Goal: Task Accomplishment & Management: Manage account settings

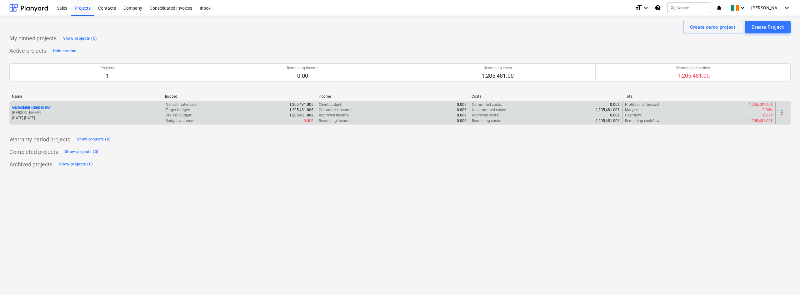
click at [119, 103] on div "Garpsdalur - [GEOGRAPHIC_DATA] [PERSON_NAME] [DATE] - [DATE]" at bounding box center [86, 113] width 153 height 22
click at [119, 116] on p "[DATE] - [DATE]" at bounding box center [86, 118] width 148 height 5
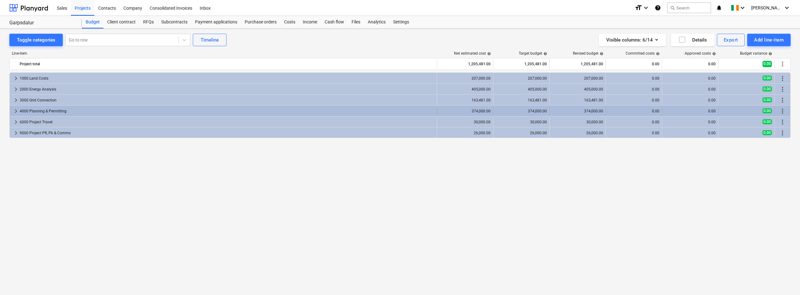
click at [17, 111] on span "keyboard_arrow_right" at bounding box center [16, 112] width 8 height 8
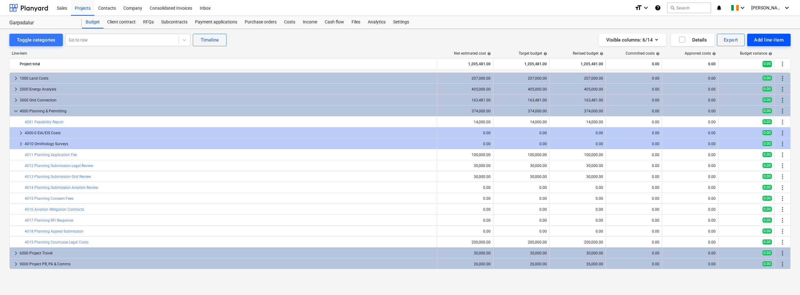
click at [750, 39] on button "Add line-item" at bounding box center [768, 40] width 43 height 13
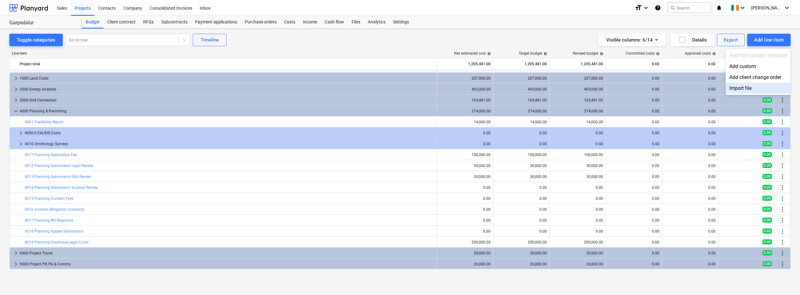
click at [735, 86] on div "Import file" at bounding box center [758, 88] width 65 height 11
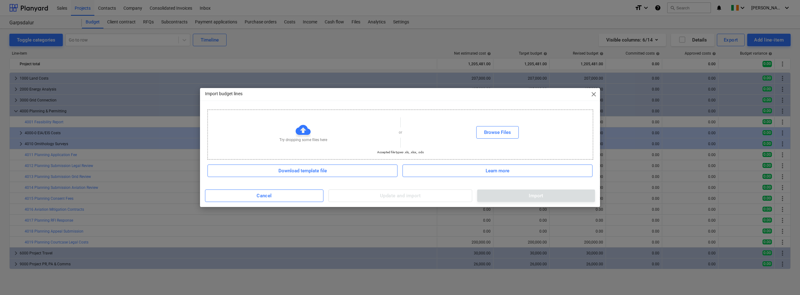
click at [515, 140] on div "Try dropping some files here or Browse Files" at bounding box center [400, 132] width 385 height 35
click at [498, 135] on div "Browse Files" at bounding box center [497, 132] width 27 height 8
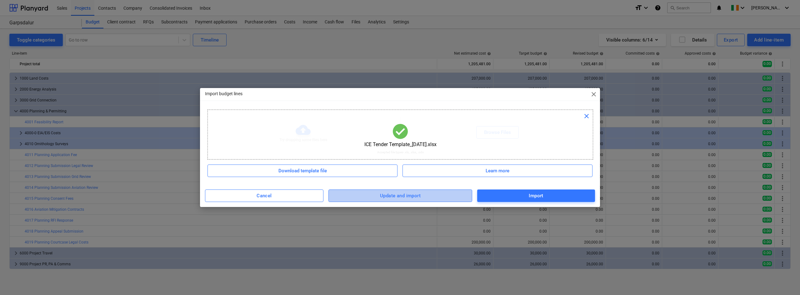
click at [424, 194] on span "Update and import" at bounding box center [400, 196] width 130 height 8
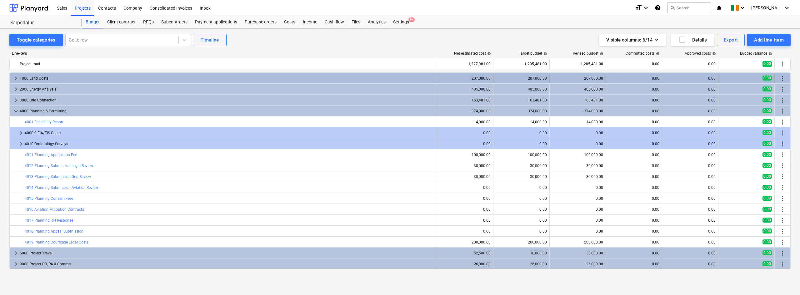
click at [14, 75] on span "keyboard_arrow_right" at bounding box center [16, 79] width 8 height 8
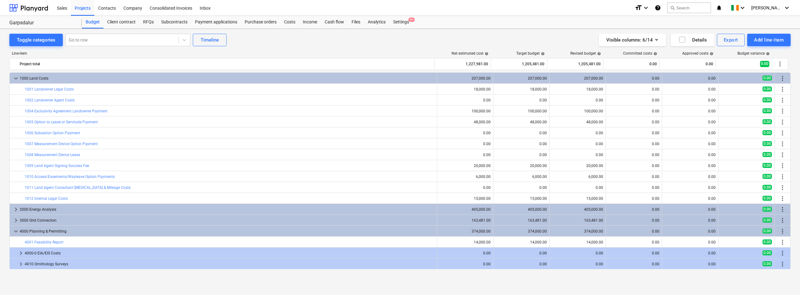
click at [38, 33] on div "Toggle categories Go to row Timeline Visible columns : 6/14 Details Export Add …" at bounding box center [400, 155] width 800 height 253
click at [40, 41] on div "Toggle categories" at bounding box center [36, 40] width 38 height 8
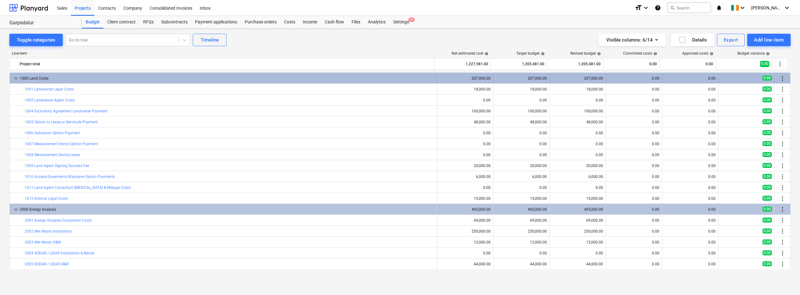
click at [16, 76] on span "keyboard_arrow_down" at bounding box center [16, 79] width 8 height 8
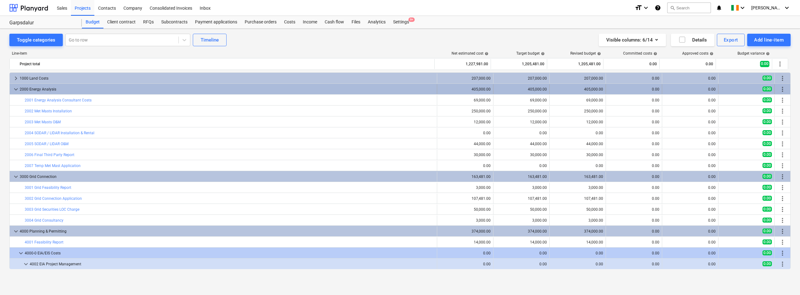
click at [16, 88] on span "keyboard_arrow_down" at bounding box center [16, 90] width 8 height 8
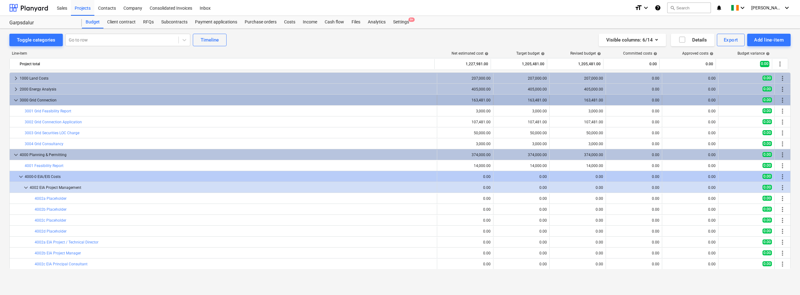
click at [15, 100] on span "keyboard_arrow_down" at bounding box center [16, 101] width 8 height 8
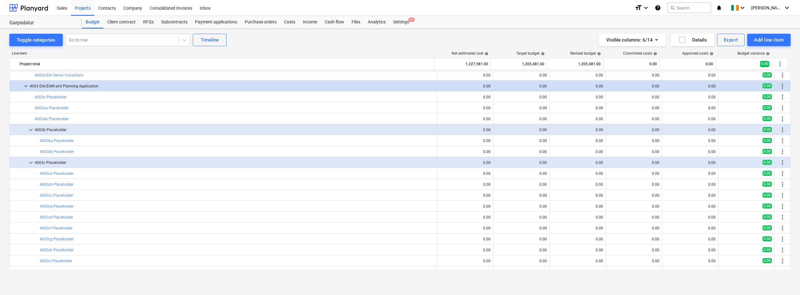
scroll to position [125, 0]
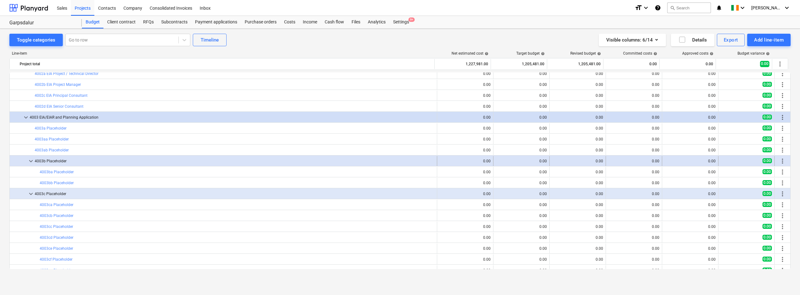
click at [784, 162] on span "more_vert" at bounding box center [783, 162] width 8 height 8
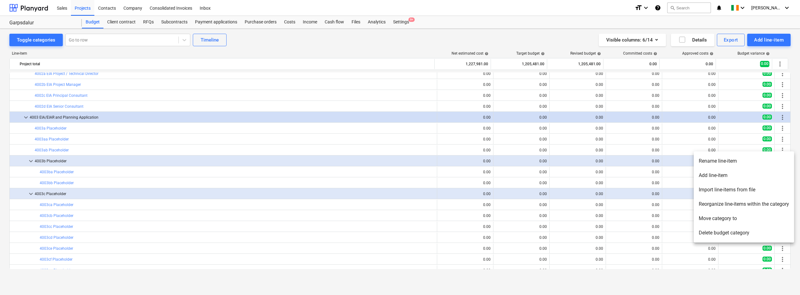
click at [716, 238] on li "Delete budget category" at bounding box center [744, 233] width 100 height 14
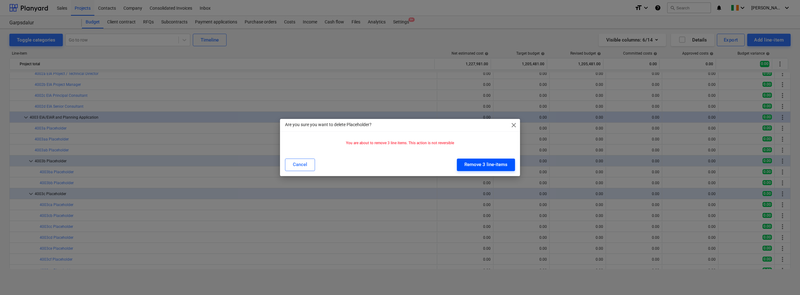
click at [458, 164] on button "Remove 3 line-items" at bounding box center [486, 165] width 58 height 13
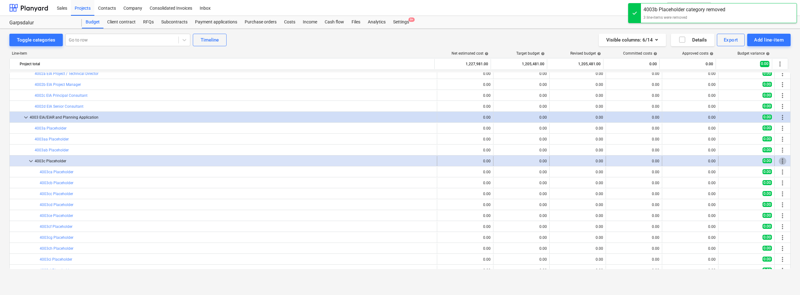
click at [780, 161] on span "more_vert" at bounding box center [783, 162] width 8 height 8
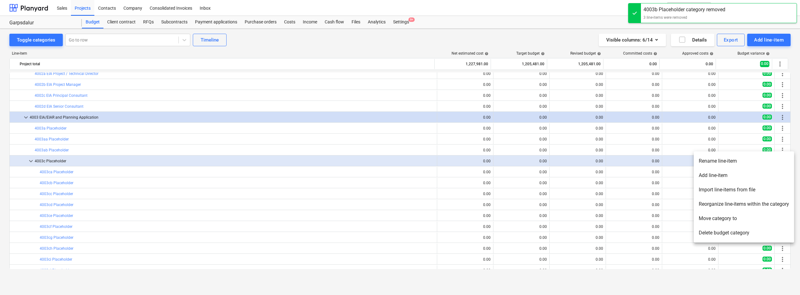
click at [714, 233] on li "Delete budget category" at bounding box center [744, 233] width 100 height 14
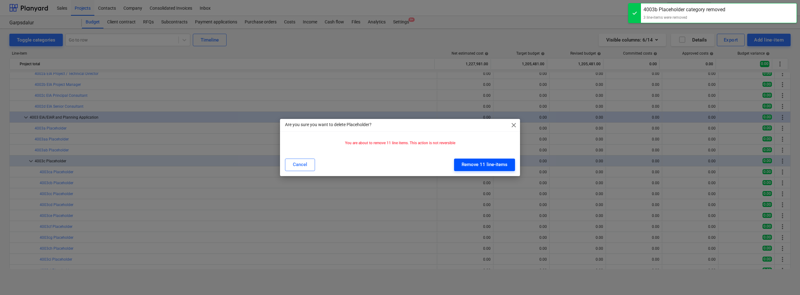
click at [475, 161] on div "Remove 11 line-items" at bounding box center [485, 165] width 46 height 8
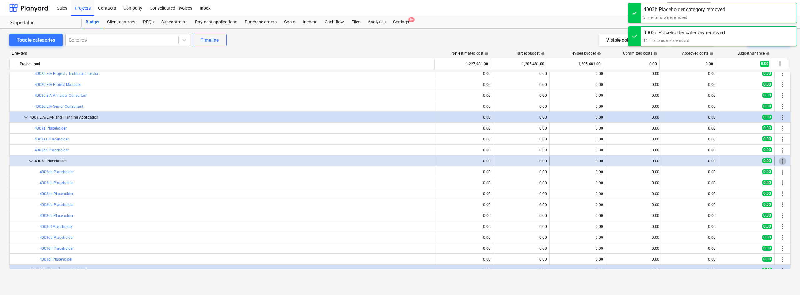
click at [782, 162] on span "more_vert" at bounding box center [783, 162] width 8 height 8
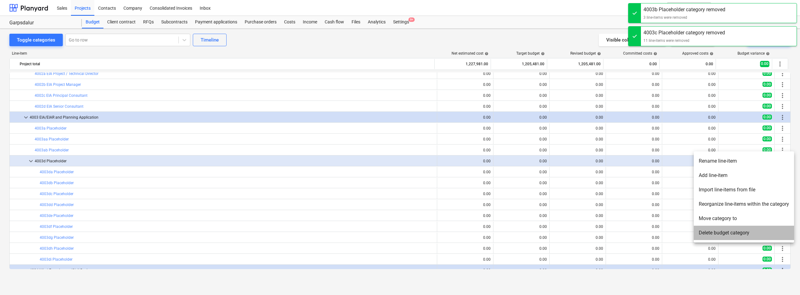
click at [737, 231] on li "Delete budget category" at bounding box center [744, 233] width 100 height 14
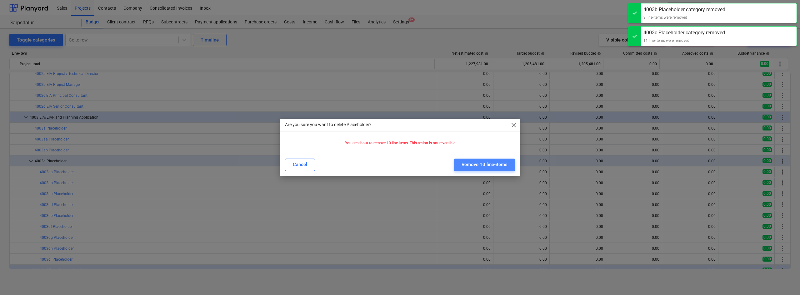
click at [469, 163] on div "Remove 10 line-items" at bounding box center [485, 165] width 46 height 8
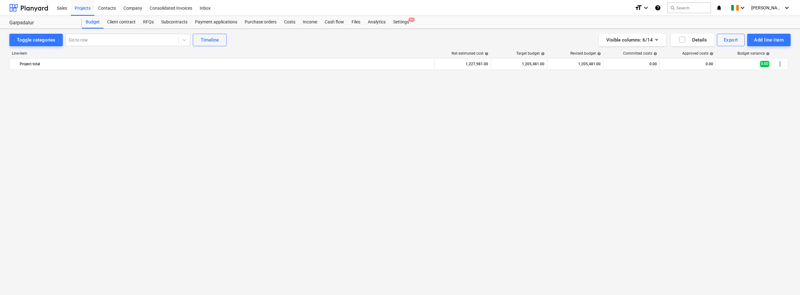
scroll to position [1433, 0]
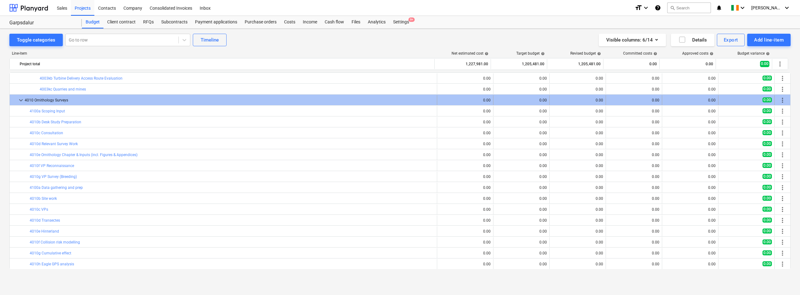
click at [21, 102] on span "keyboard_arrow_down" at bounding box center [21, 101] width 8 height 8
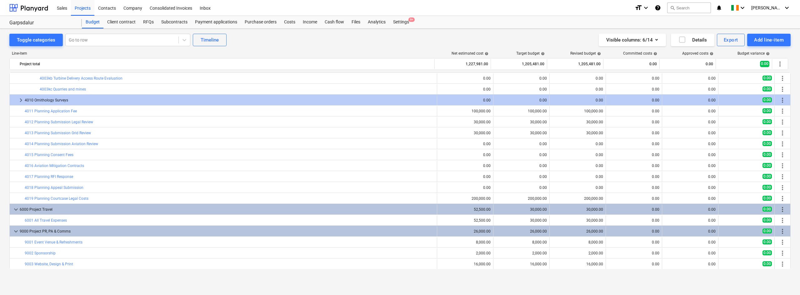
click at [21, 102] on span "keyboard_arrow_right" at bounding box center [21, 101] width 8 height 8
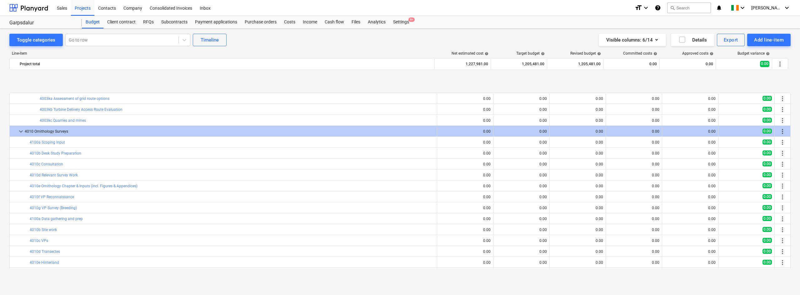
scroll to position [1464, 0]
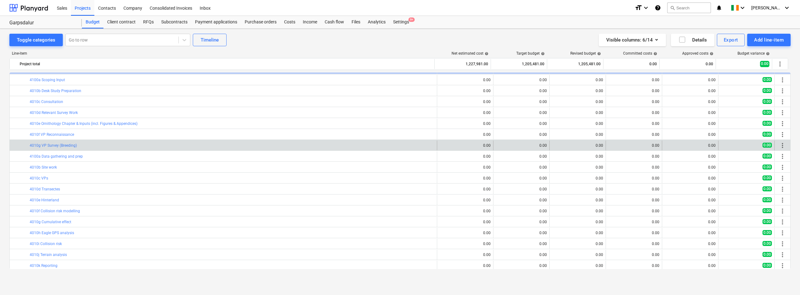
click at [780, 147] on span "more_vert" at bounding box center [783, 146] width 8 height 8
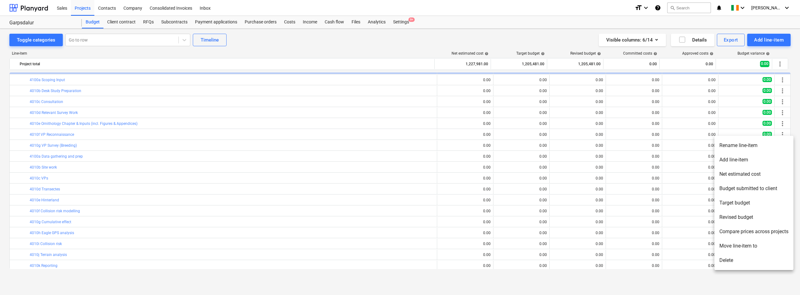
click at [736, 263] on li "Delete" at bounding box center [753, 260] width 79 height 14
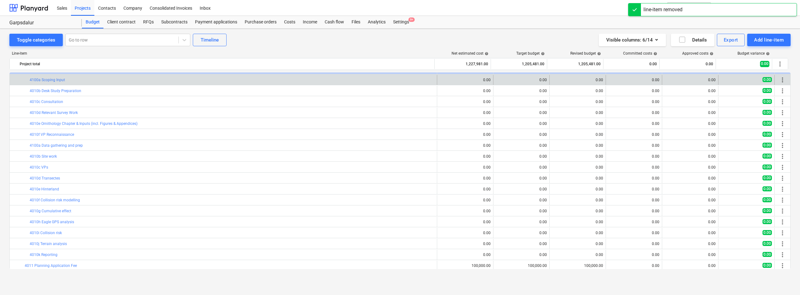
click at [782, 83] on span "more_vert" at bounding box center [783, 80] width 8 height 8
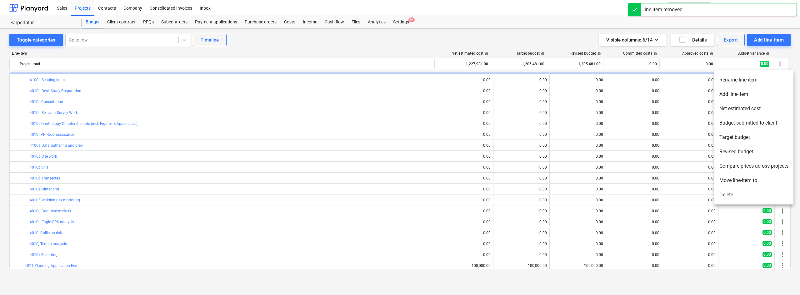
click at [748, 199] on li "Delete" at bounding box center [753, 195] width 79 height 14
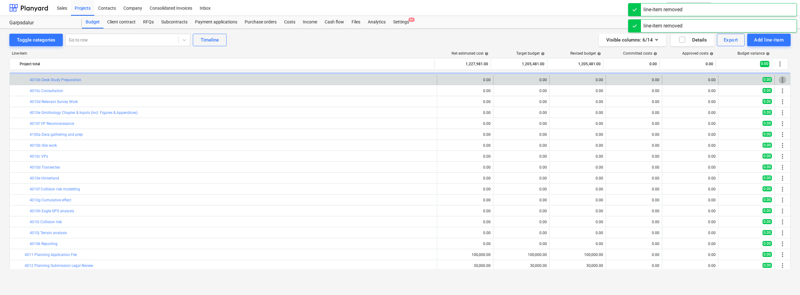
drag, startPoint x: 780, startPoint y: 98, endPoint x: 781, endPoint y: 77, distance: 21.0
click at [781, 77] on span "more_vert" at bounding box center [783, 80] width 8 height 8
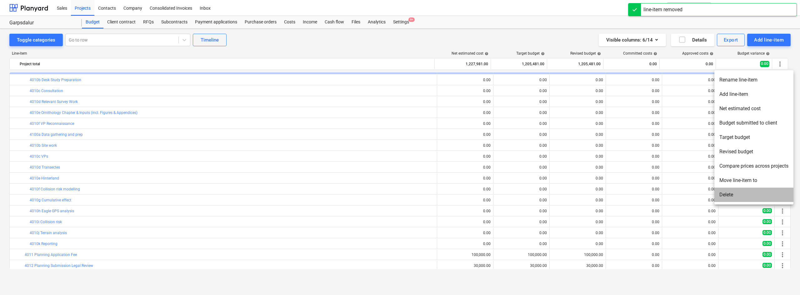
click at [750, 192] on li "Delete" at bounding box center [753, 195] width 79 height 14
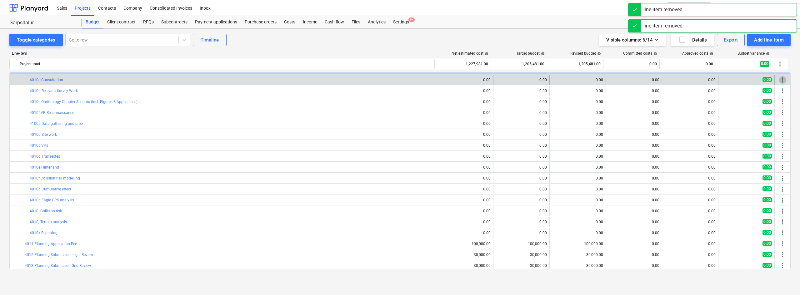
drag, startPoint x: 785, startPoint y: 82, endPoint x: 779, endPoint y: 78, distance: 6.9
click at [779, 78] on span "more_vert" at bounding box center [783, 80] width 8 height 8
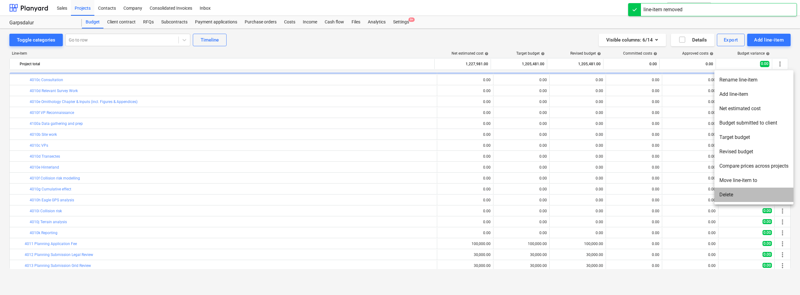
click at [752, 195] on li "Delete" at bounding box center [753, 195] width 79 height 14
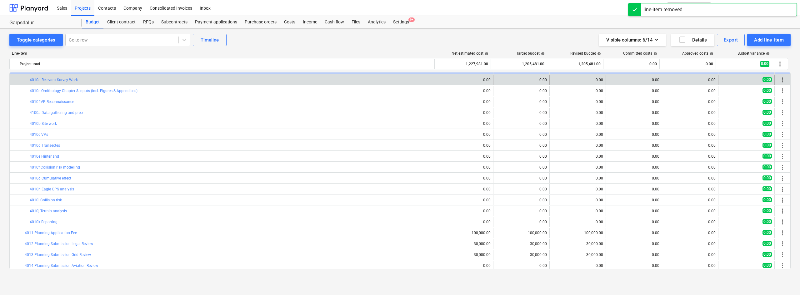
drag, startPoint x: 789, startPoint y: 78, endPoint x: 778, endPoint y: 79, distance: 10.4
click at [779, 79] on span "more_vert" at bounding box center [783, 80] width 8 height 8
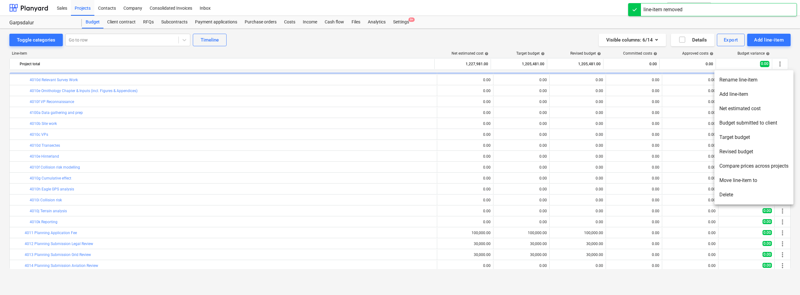
click at [735, 199] on li "Delete" at bounding box center [753, 195] width 79 height 14
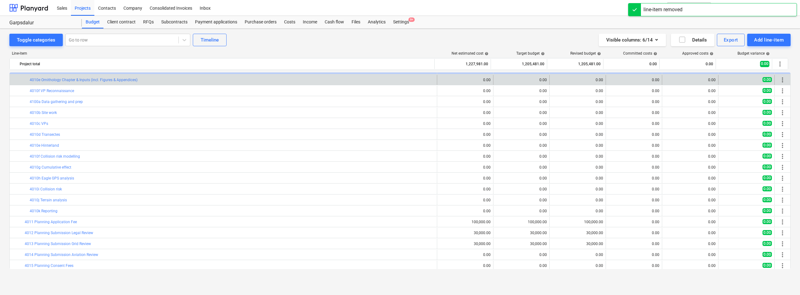
click at [779, 81] on span "more_vert" at bounding box center [783, 80] width 8 height 8
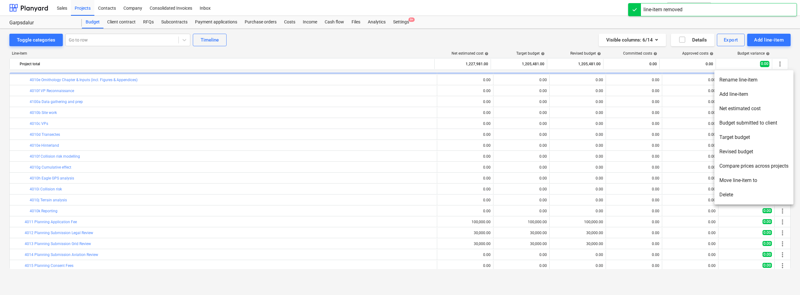
click at [719, 193] on li "Delete" at bounding box center [753, 195] width 79 height 14
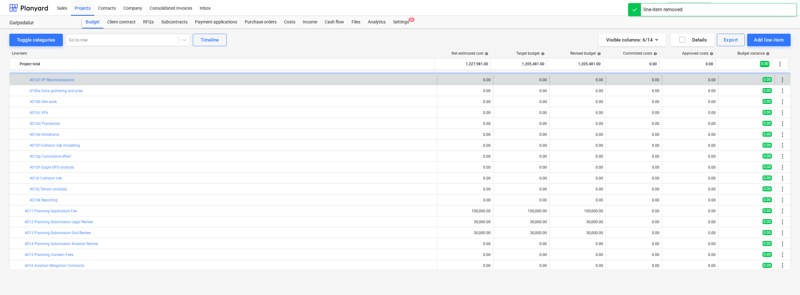
drag, startPoint x: 719, startPoint y: 193, endPoint x: 779, endPoint y: 79, distance: 129.0
click at [779, 79] on span "more_vert" at bounding box center [783, 80] width 8 height 8
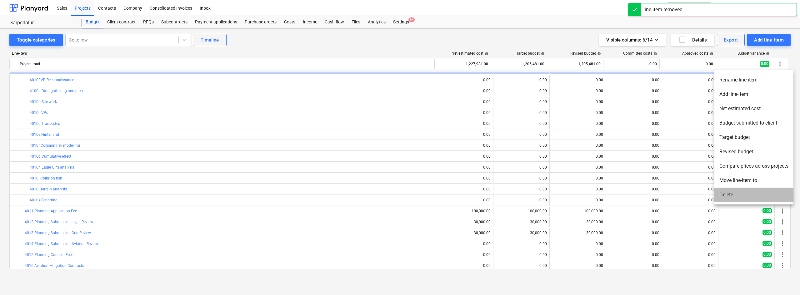
click at [730, 197] on li "Delete" at bounding box center [753, 195] width 79 height 14
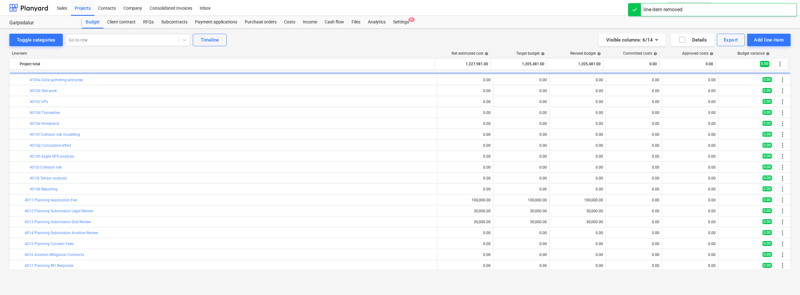
scroll to position [1308, 0]
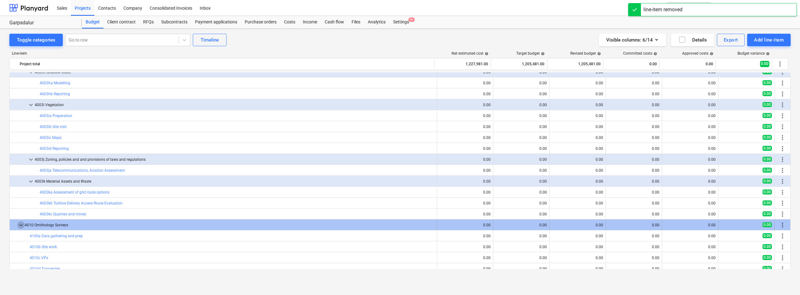
click at [23, 227] on span "keyboard_arrow_down" at bounding box center [21, 226] width 8 height 8
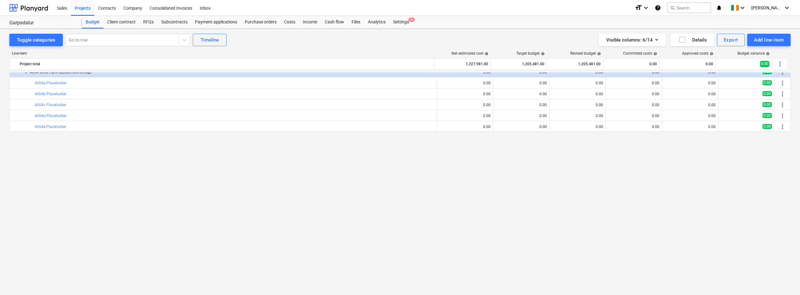
scroll to position [58, 0]
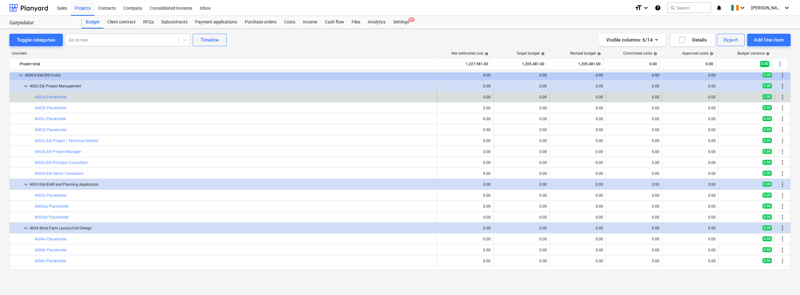
click at [780, 100] on span "more_vert" at bounding box center [783, 97] width 8 height 8
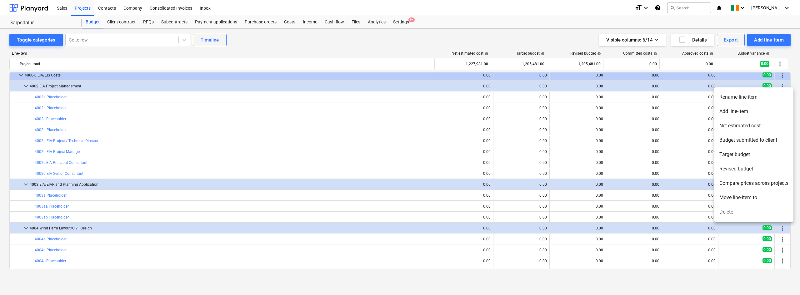
click at [742, 216] on li "Delete" at bounding box center [753, 212] width 79 height 14
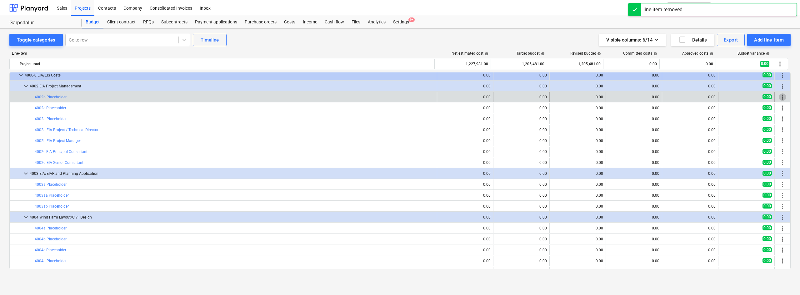
click at [781, 99] on span "more_vert" at bounding box center [783, 97] width 8 height 8
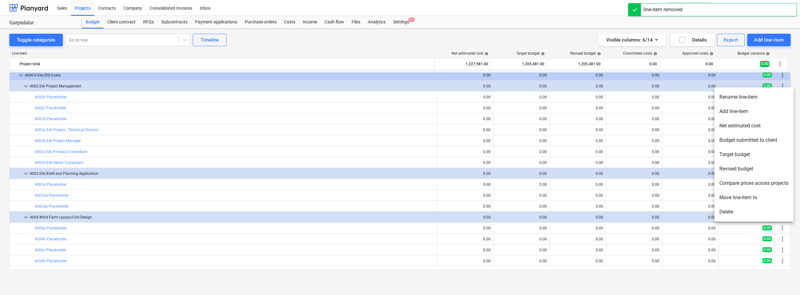
click at [746, 218] on li "Delete" at bounding box center [753, 212] width 79 height 14
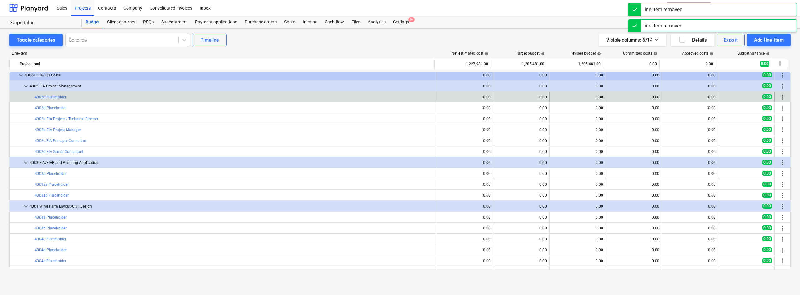
drag, startPoint x: 774, startPoint y: 97, endPoint x: 782, endPoint y: 97, distance: 8.1
click at [782, 97] on span "more_vert" at bounding box center [783, 97] width 8 height 8
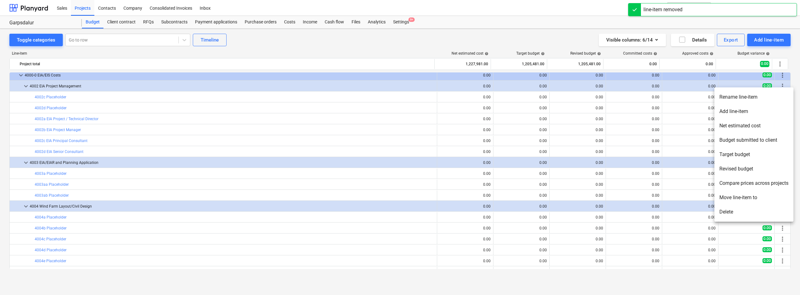
click at [749, 213] on li "Delete" at bounding box center [753, 212] width 79 height 14
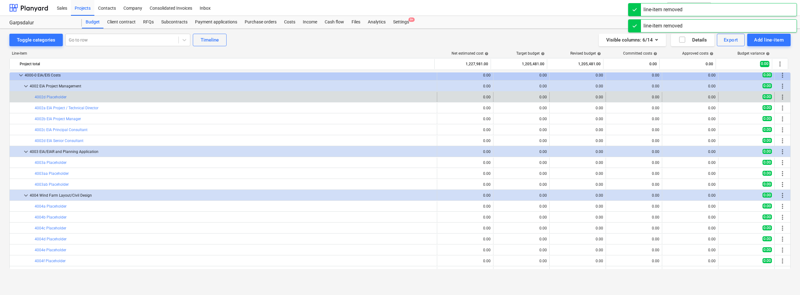
drag, startPoint x: 783, startPoint y: 98, endPoint x: 780, endPoint y: 95, distance: 4.2
click at [780, 95] on span "more_vert" at bounding box center [783, 97] width 8 height 8
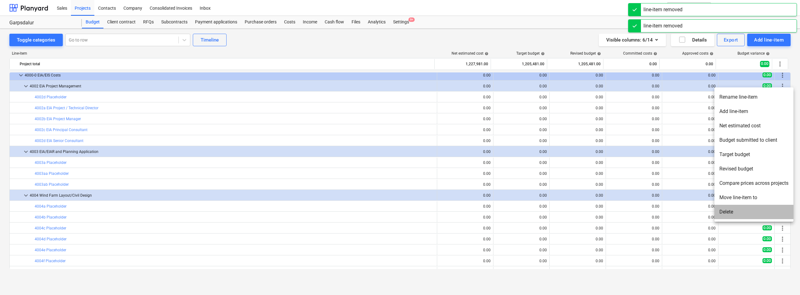
click at [728, 219] on li "Delete" at bounding box center [753, 212] width 79 height 14
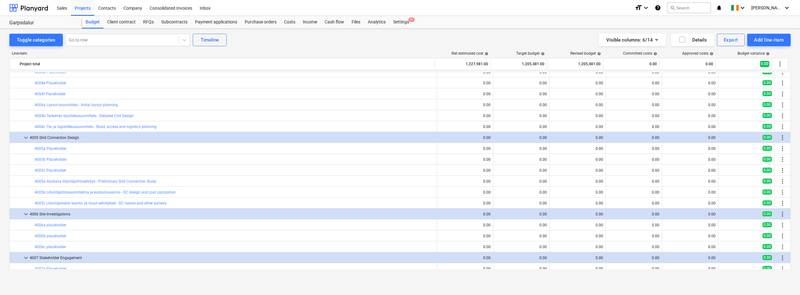
scroll to position [27, 0]
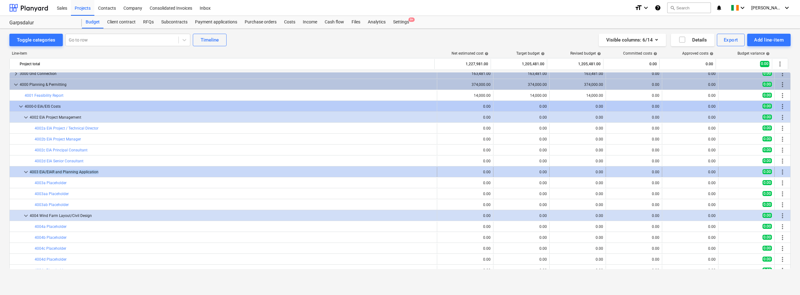
drag, startPoint x: 100, startPoint y: 171, endPoint x: 30, endPoint y: 171, distance: 70.0
click at [30, 171] on div "4003 EIA/EIAR and Planning Application" at bounding box center [232, 172] width 405 height 10
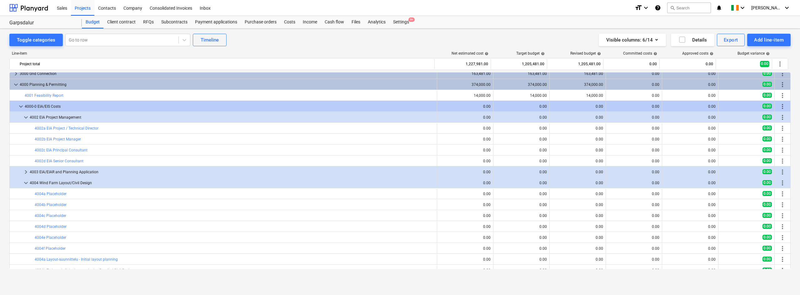
copy div "4003 EIA/EIAR and Planning Application"
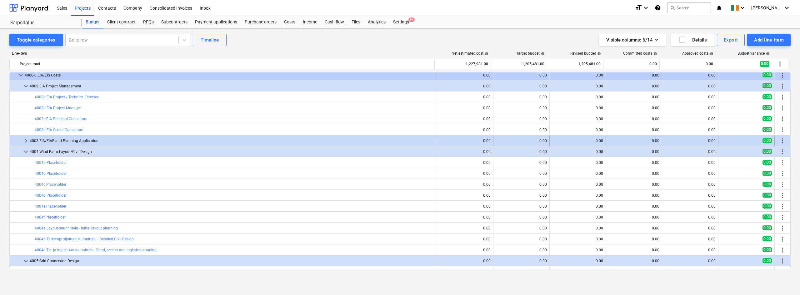
click at [25, 139] on span "keyboard_arrow_right" at bounding box center [26, 141] width 8 height 8
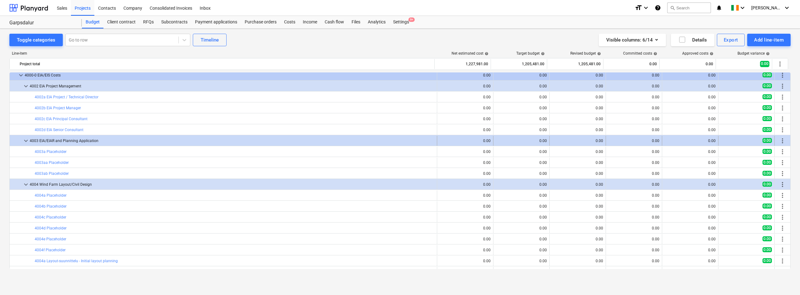
click at [782, 140] on span "more_vert" at bounding box center [783, 141] width 8 height 8
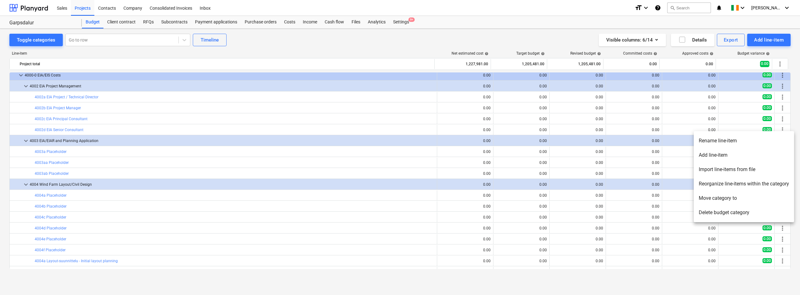
click at [731, 217] on li "Delete budget category" at bounding box center [744, 213] width 100 height 14
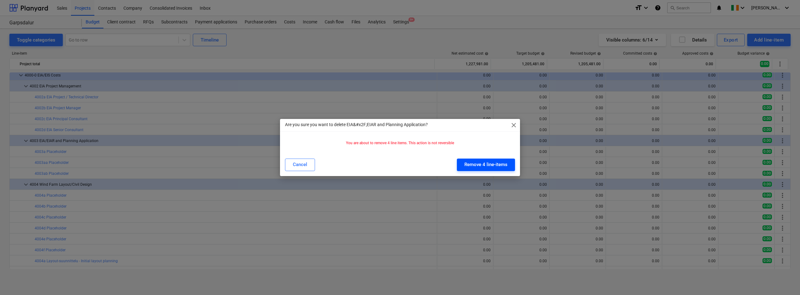
click at [480, 164] on div "Remove 4 line-items" at bounding box center [485, 165] width 43 height 8
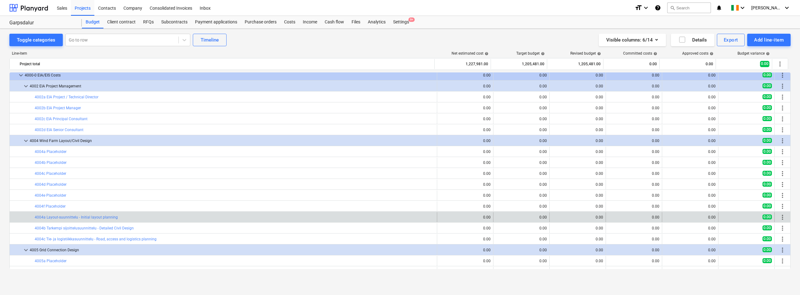
click at [782, 219] on span "more_vert" at bounding box center [783, 218] width 8 height 8
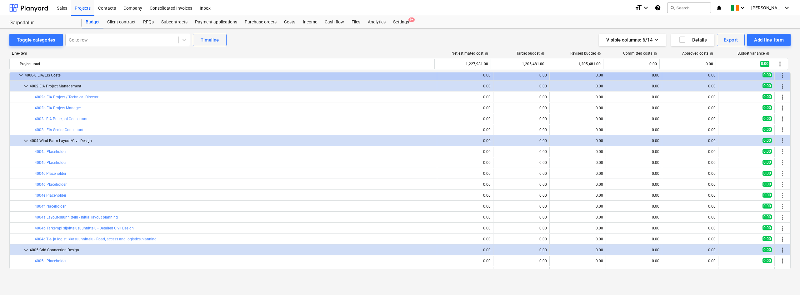
click at [779, 239] on span "more_vert" at bounding box center [783, 240] width 8 height 8
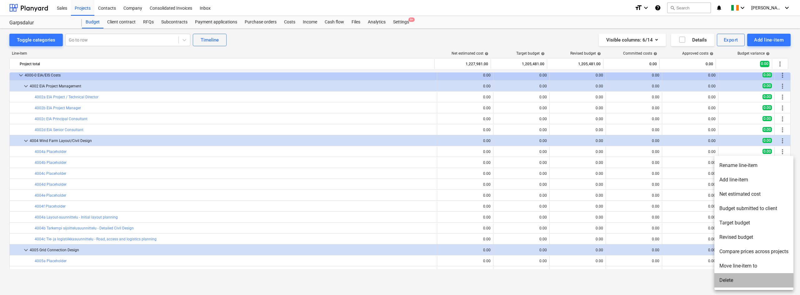
click at [735, 278] on li "Delete" at bounding box center [753, 280] width 79 height 14
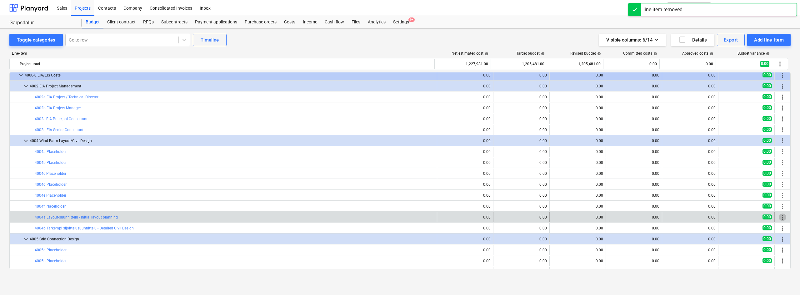
click at [783, 218] on span "more_vert" at bounding box center [783, 218] width 8 height 8
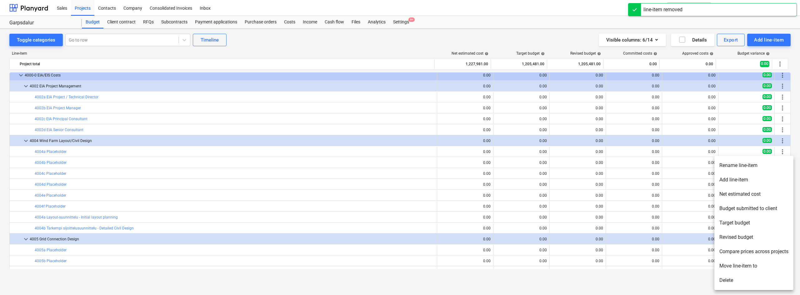
click at [729, 278] on li "Delete" at bounding box center [753, 280] width 79 height 14
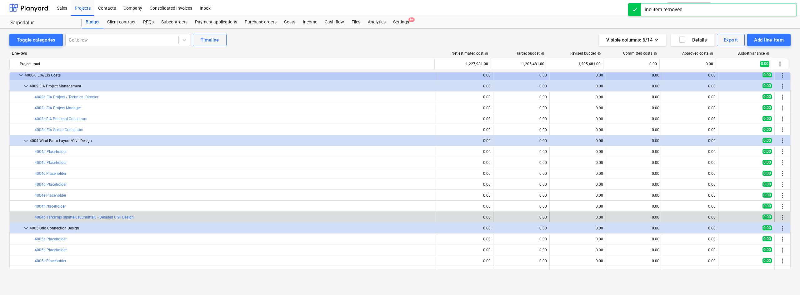
click at [784, 215] on div "more_vert" at bounding box center [782, 218] width 11 height 10
click at [782, 216] on span "more_vert" at bounding box center [783, 218] width 8 height 8
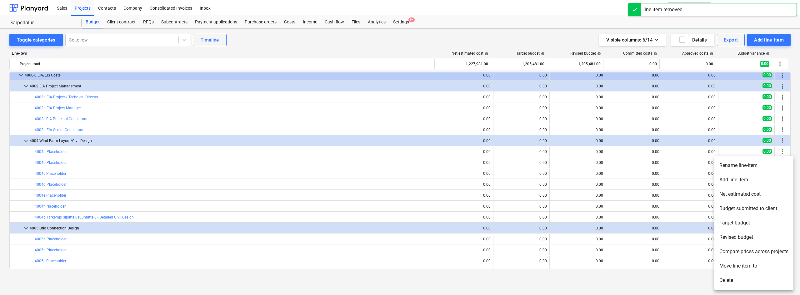
click at [720, 278] on li "Delete" at bounding box center [753, 280] width 79 height 14
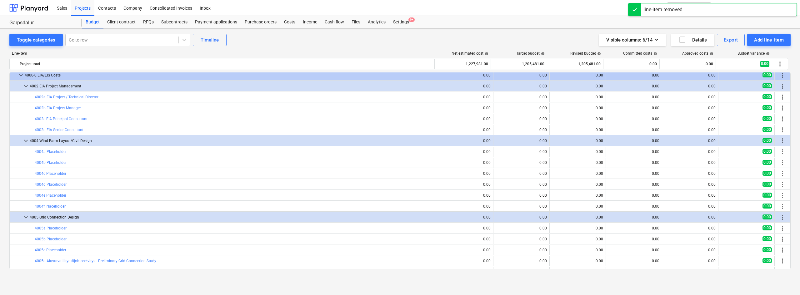
scroll to position [152, 0]
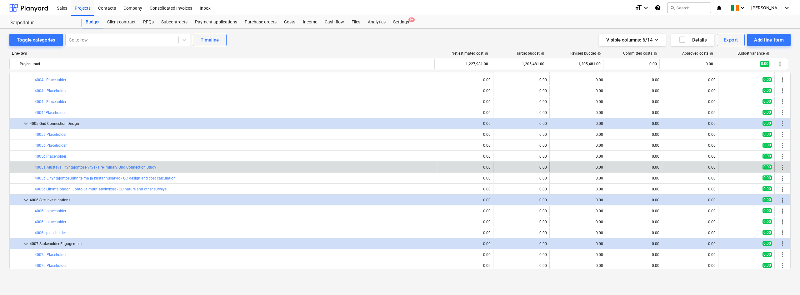
click at [779, 169] on span "more_vert" at bounding box center [783, 168] width 8 height 8
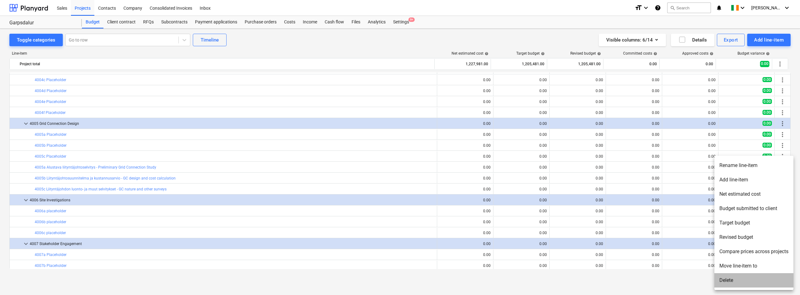
click at [728, 275] on li "Delete" at bounding box center [753, 280] width 79 height 14
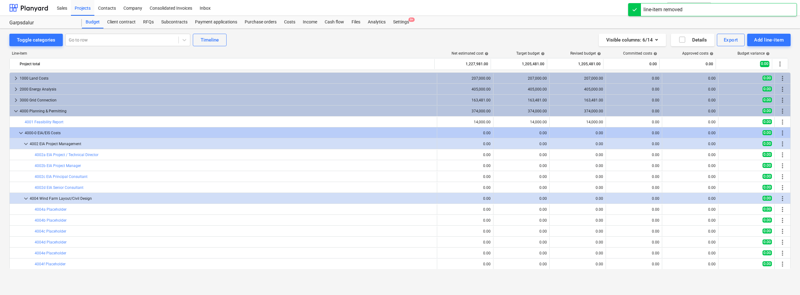
drag, startPoint x: 758, startPoint y: 206, endPoint x: 782, endPoint y: 167, distance: 46.3
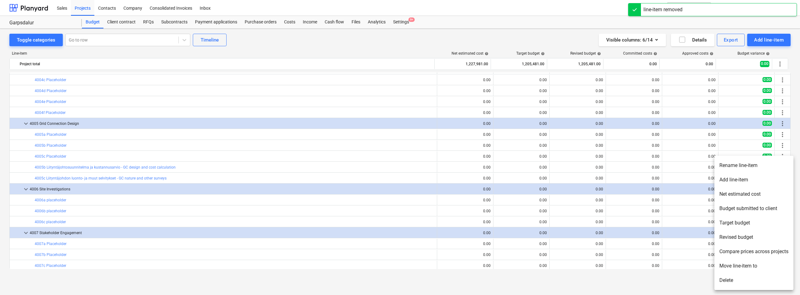
click at [743, 283] on li "Delete" at bounding box center [753, 280] width 79 height 14
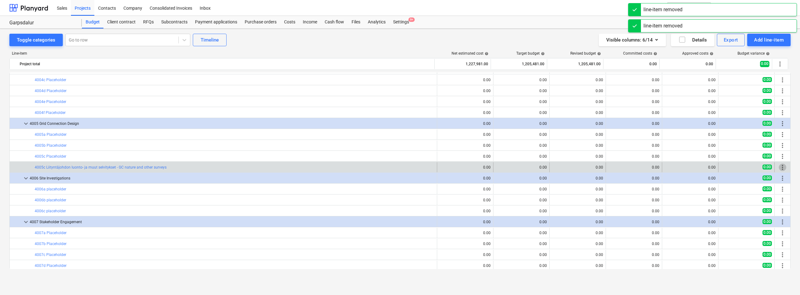
drag, startPoint x: 776, startPoint y: 177, endPoint x: 781, endPoint y: 168, distance: 9.7
click at [781, 168] on span "more_vert" at bounding box center [783, 168] width 8 height 8
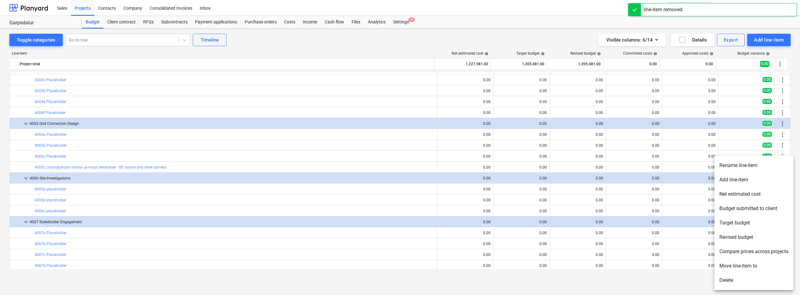
click at [735, 284] on li "Delete" at bounding box center [753, 280] width 79 height 14
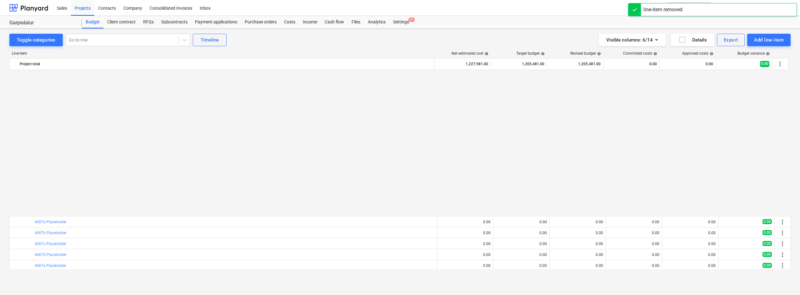
scroll to position [308, 0]
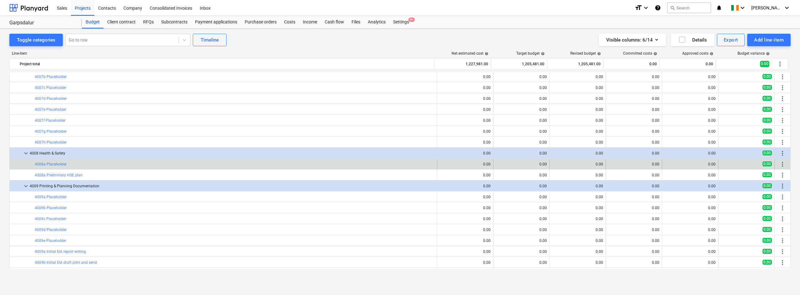
click at [782, 165] on span "more_vert" at bounding box center [783, 165] width 8 height 8
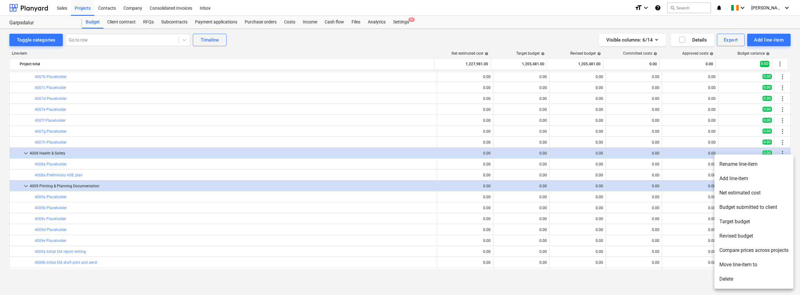
click at [723, 280] on li "Delete" at bounding box center [753, 279] width 79 height 14
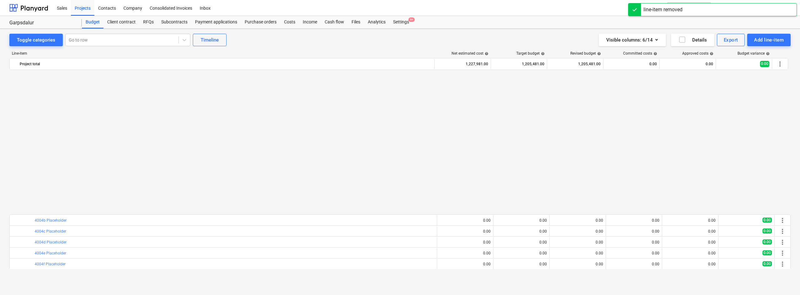
scroll to position [370, 0]
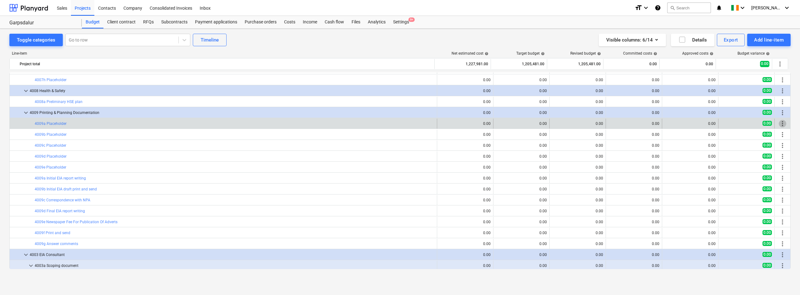
click at [780, 124] on span "more_vert" at bounding box center [783, 124] width 8 height 8
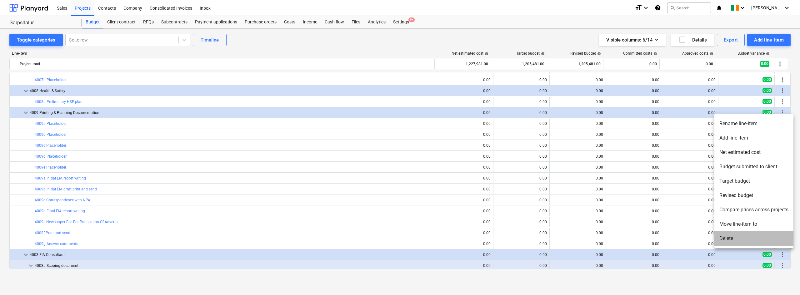
click at [744, 236] on li "Delete" at bounding box center [753, 239] width 79 height 14
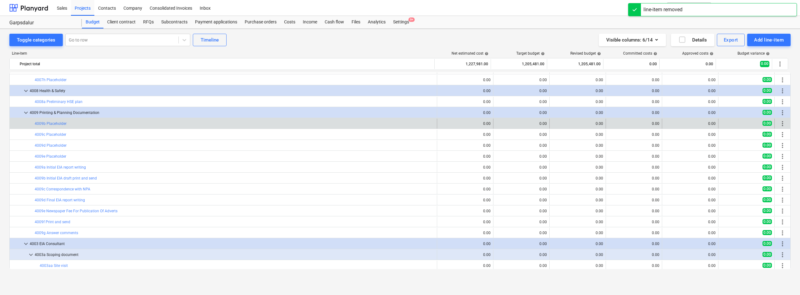
drag, startPoint x: 744, startPoint y: 236, endPoint x: 782, endPoint y: 124, distance: 118.2
click at [782, 124] on span "more_vert" at bounding box center [783, 124] width 8 height 8
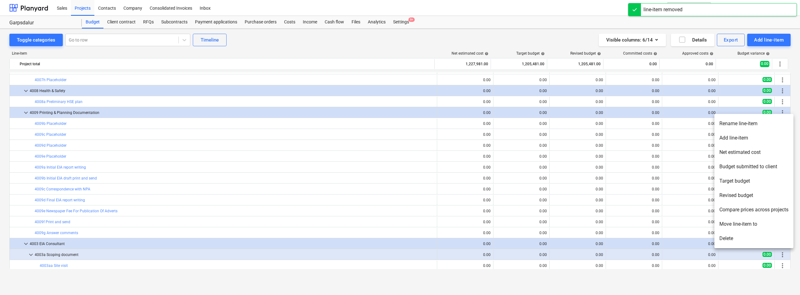
click at [741, 235] on li "Delete" at bounding box center [753, 239] width 79 height 14
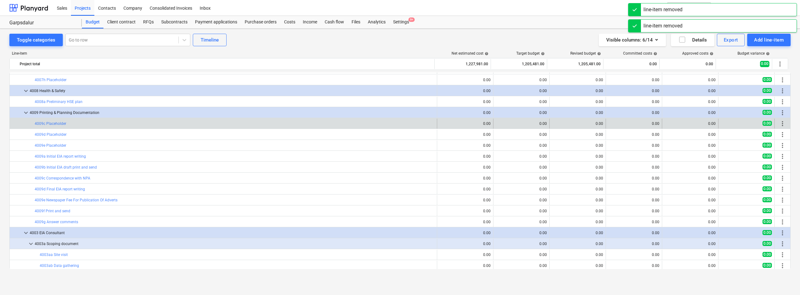
click at [782, 122] on span "more_vert" at bounding box center [783, 124] width 8 height 8
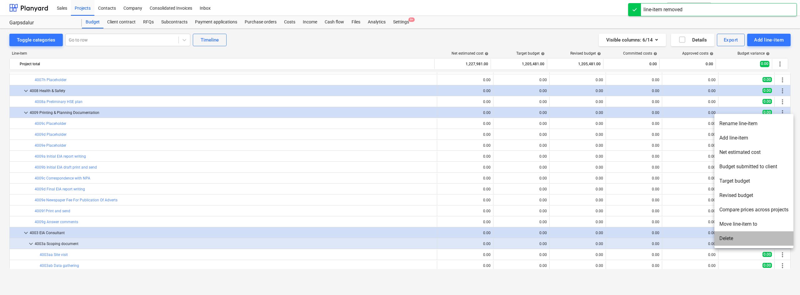
click at [723, 237] on li "Delete" at bounding box center [753, 239] width 79 height 14
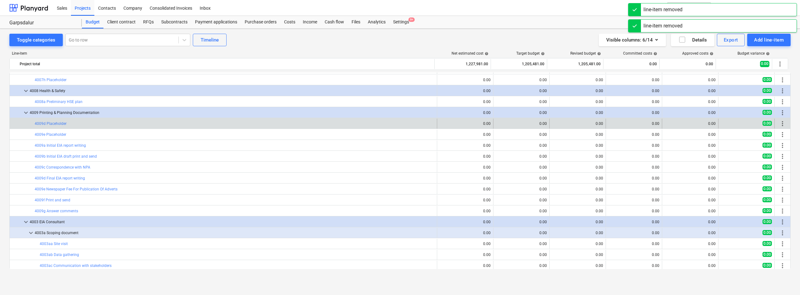
click at [781, 125] on span "more_vert" at bounding box center [783, 124] width 8 height 8
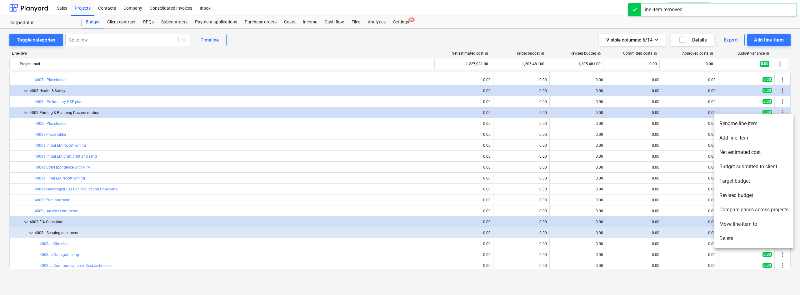
click at [730, 241] on li "Delete" at bounding box center [753, 239] width 79 height 14
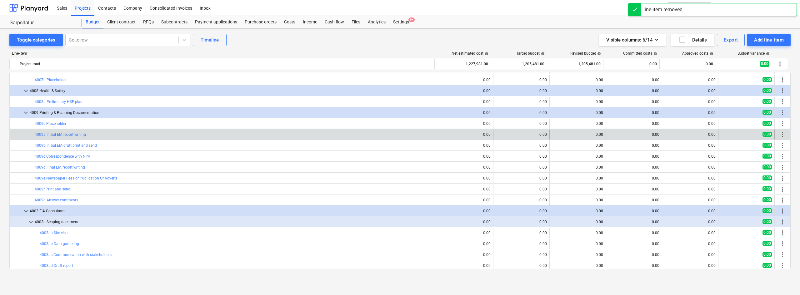
click at [782, 134] on span "more_vert" at bounding box center [783, 135] width 8 height 8
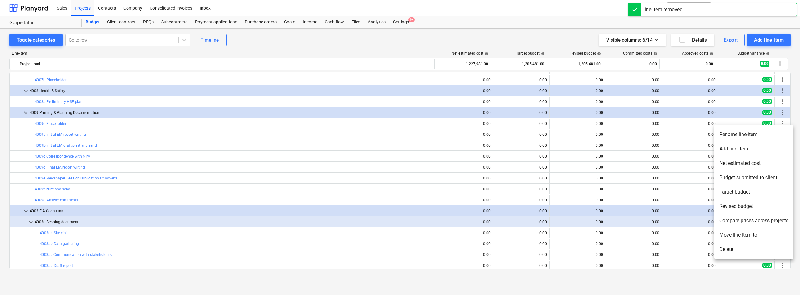
click at [745, 252] on li "Delete" at bounding box center [753, 250] width 79 height 14
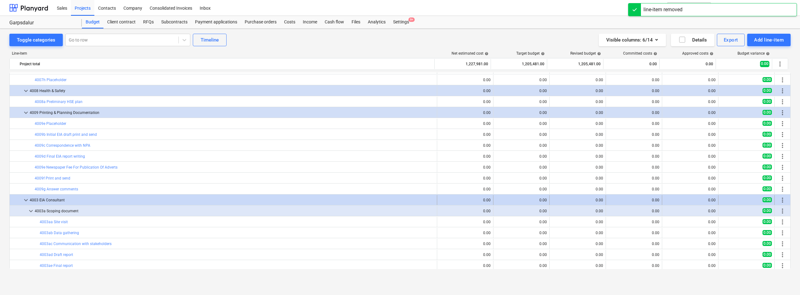
scroll to position [433, 0]
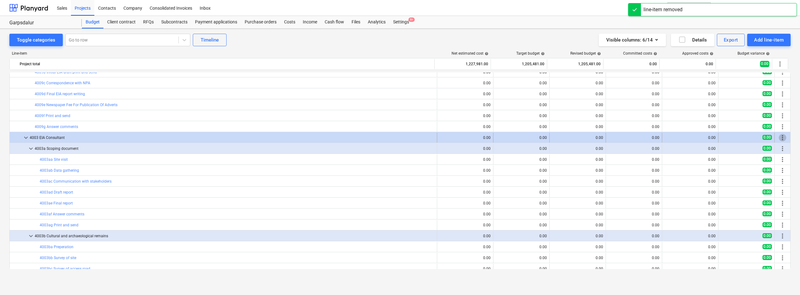
click at [781, 137] on span "more_vert" at bounding box center [783, 138] width 8 height 8
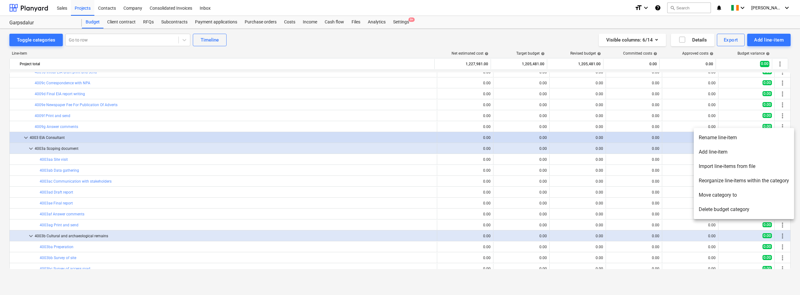
click at [723, 141] on li "Rename line-item" at bounding box center [744, 138] width 100 height 14
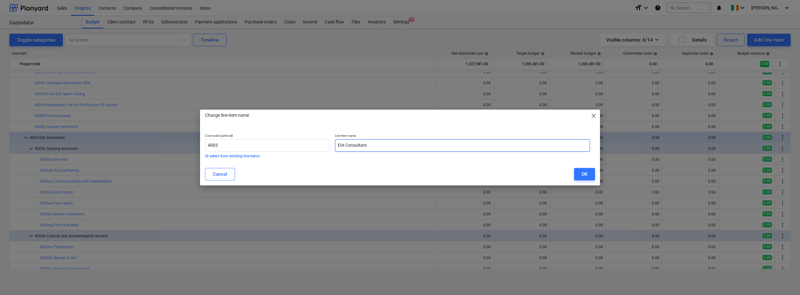
drag, startPoint x: 383, startPoint y: 147, endPoint x: 182, endPoint y: 124, distance: 202.2
click at [182, 124] on div "Change line-item name close Cost code (optional) 4003 Or select from existing l…" at bounding box center [400, 147] width 800 height 295
paste input "text"
click at [372, 143] on input "text" at bounding box center [462, 145] width 255 height 13
click at [366, 144] on input "text" at bounding box center [462, 145] width 255 height 13
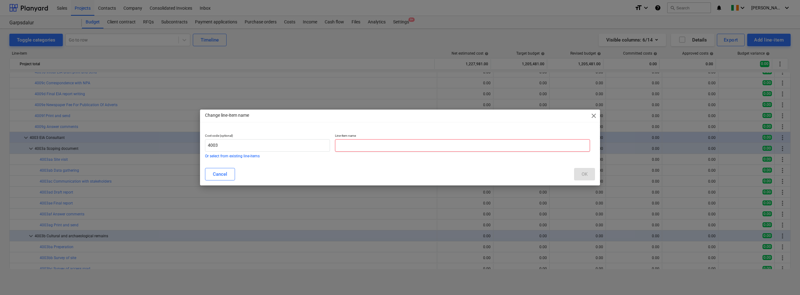
paste input "EIA/EIAR and Planning Application"
type input "EIA/EIAR and Planning Application"
click at [595, 170] on div "Cancel OK" at bounding box center [400, 175] width 398 height 18
click at [586, 175] on div "OK" at bounding box center [585, 174] width 6 height 8
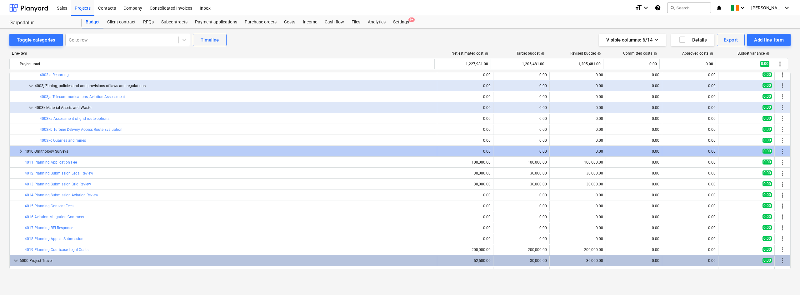
scroll to position [1236, 0]
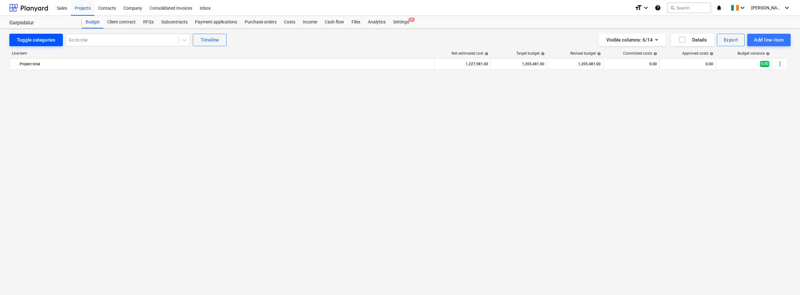
click at [44, 41] on div "Toggle categories" at bounding box center [36, 40] width 38 height 8
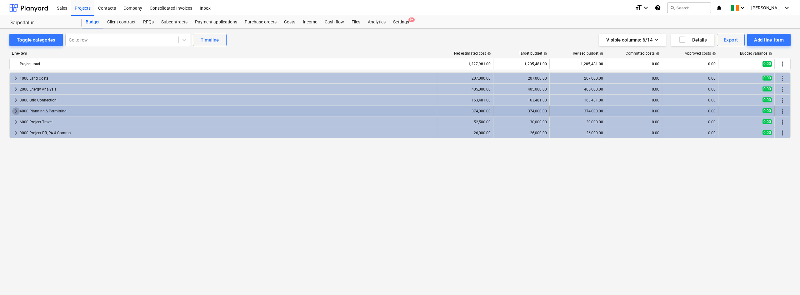
click at [15, 111] on span "keyboard_arrow_right" at bounding box center [16, 112] width 8 height 8
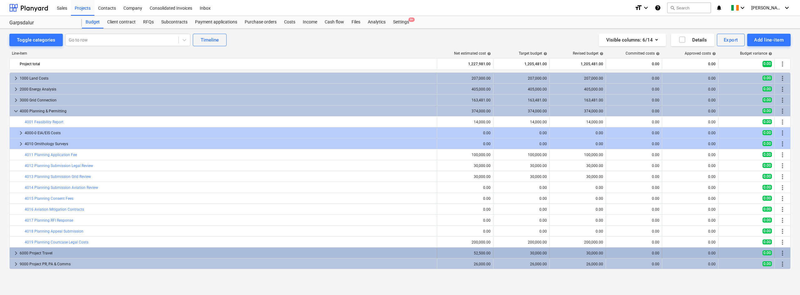
click at [17, 256] on span "keyboard_arrow_right" at bounding box center [16, 254] width 8 height 8
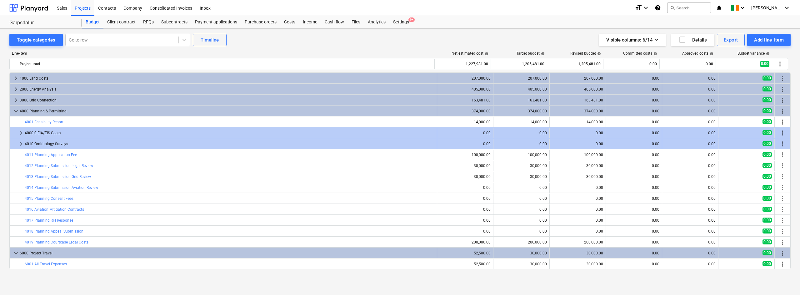
scroll to position [11, 0]
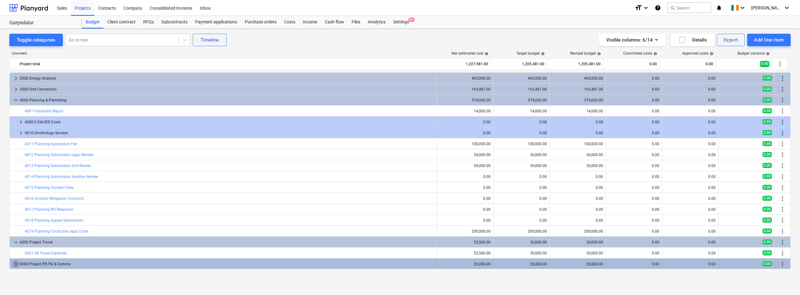
click at [12, 263] on span "keyboard_arrow_right" at bounding box center [16, 265] width 8 height 8
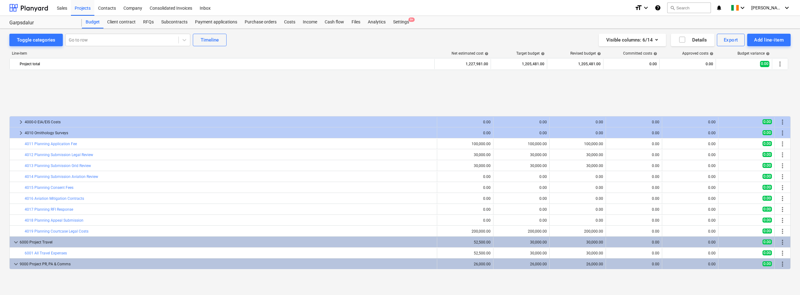
scroll to position [66, 0]
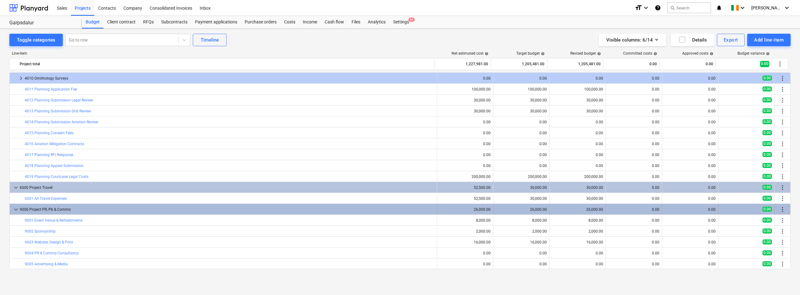
click at [15, 211] on span "keyboard_arrow_down" at bounding box center [16, 210] width 8 height 8
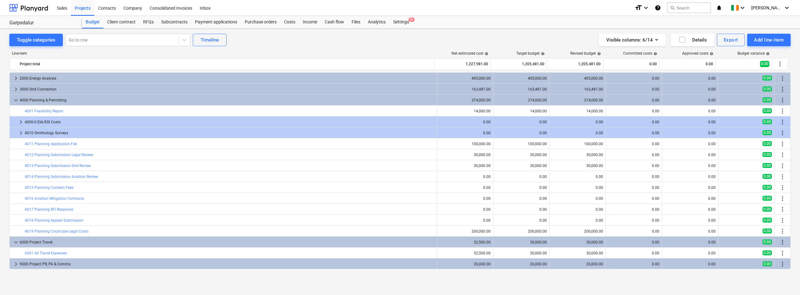
scroll to position [11, 0]
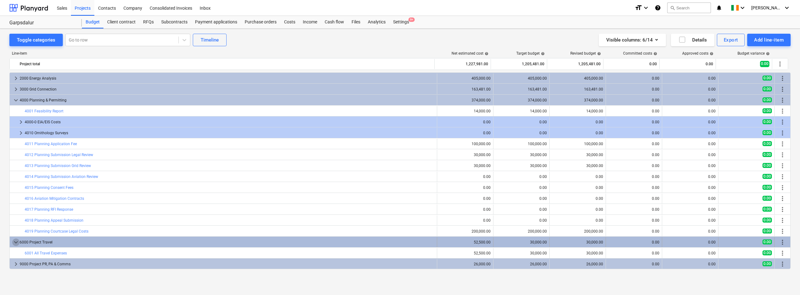
click at [14, 243] on span "keyboard_arrow_down" at bounding box center [16, 243] width 8 height 8
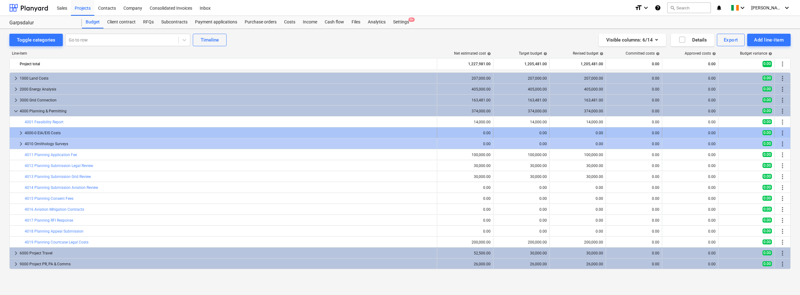
click at [19, 133] on span "keyboard_arrow_right" at bounding box center [21, 133] width 8 height 8
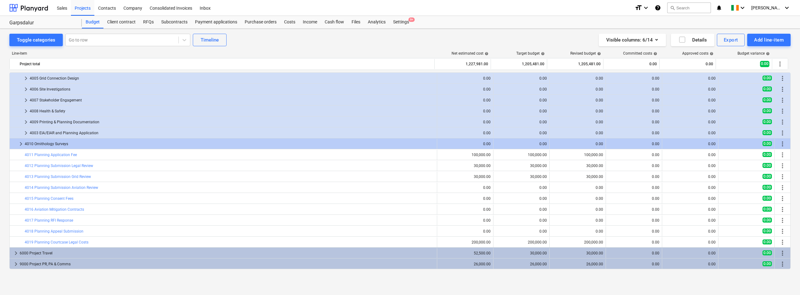
scroll to position [25, 0]
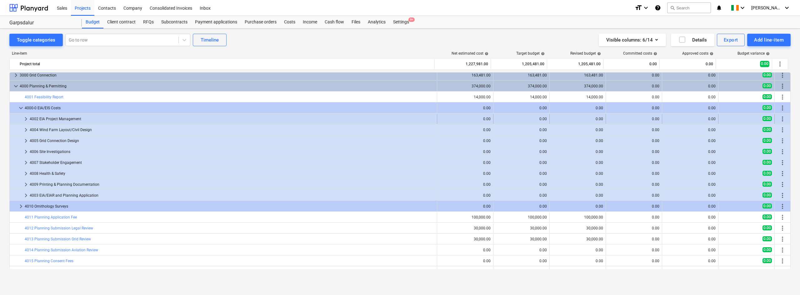
click at [28, 119] on span "keyboard_arrow_right" at bounding box center [26, 119] width 8 height 8
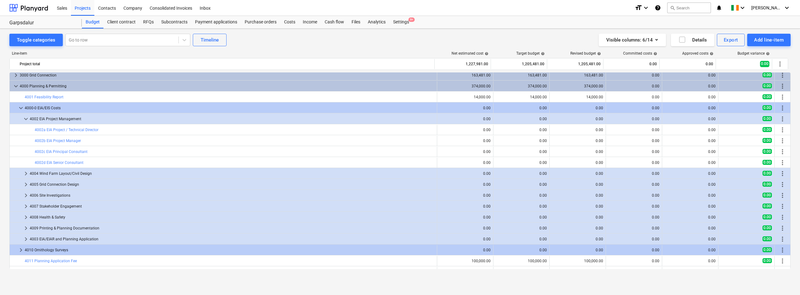
click at [28, 119] on span "keyboard_arrow_down" at bounding box center [26, 119] width 8 height 8
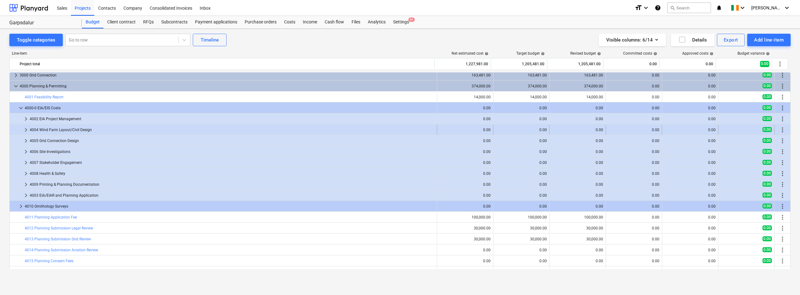
click at [25, 129] on span "keyboard_arrow_right" at bounding box center [26, 130] width 8 height 8
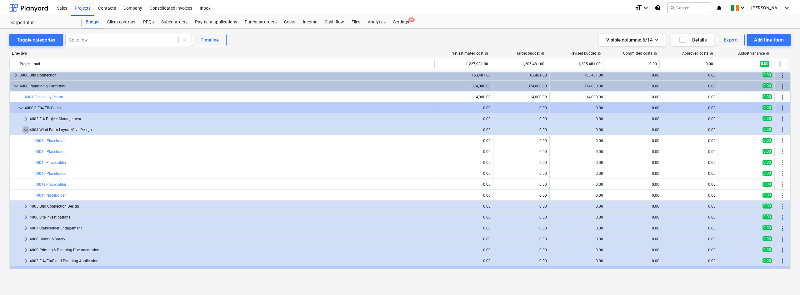
click at [25, 129] on span "keyboard_arrow_down" at bounding box center [26, 130] width 8 height 8
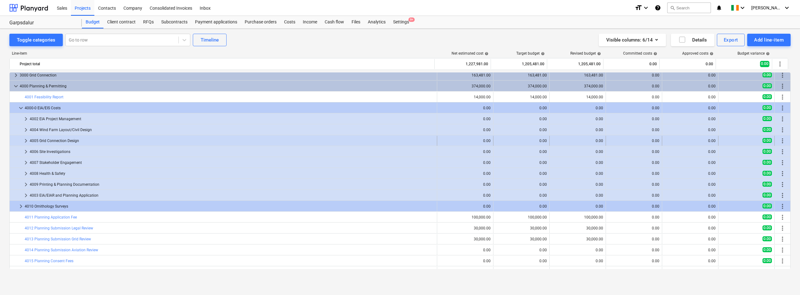
click at [27, 143] on span "keyboard_arrow_right" at bounding box center [26, 141] width 8 height 8
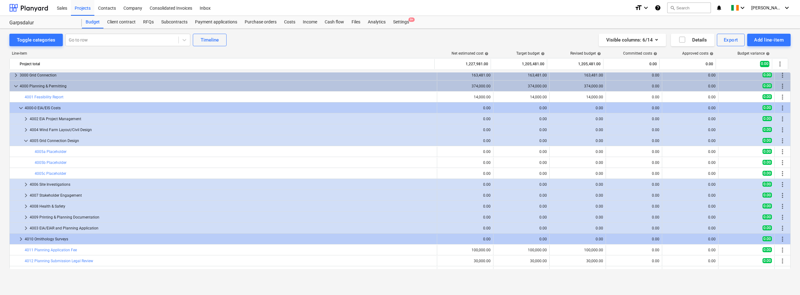
click at [27, 143] on span "keyboard_arrow_down" at bounding box center [26, 141] width 8 height 8
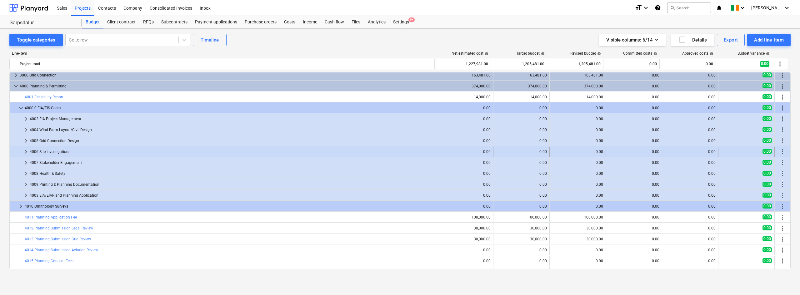
click at [27, 151] on span "keyboard_arrow_right" at bounding box center [26, 152] width 8 height 8
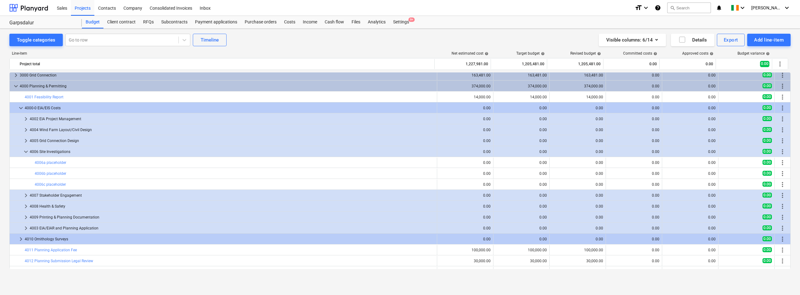
click at [27, 151] on span "keyboard_arrow_down" at bounding box center [26, 152] width 8 height 8
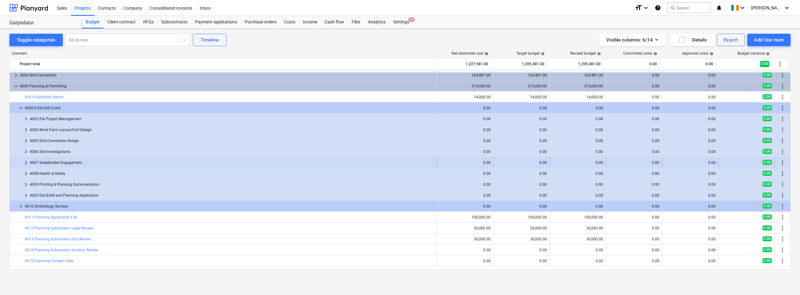
click at [28, 163] on span "keyboard_arrow_right" at bounding box center [26, 163] width 8 height 8
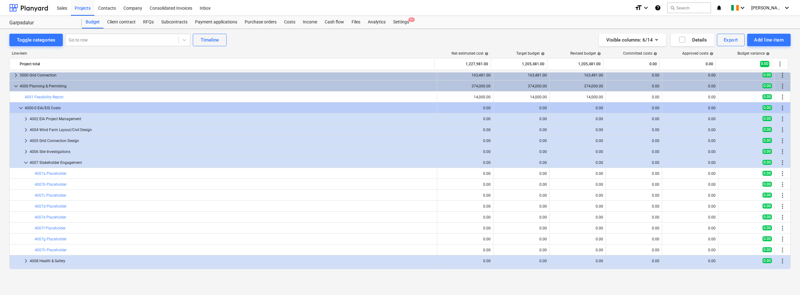
click at [28, 163] on span "keyboard_arrow_down" at bounding box center [26, 163] width 8 height 8
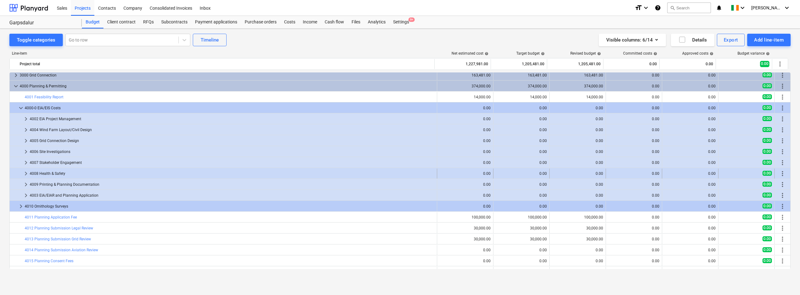
click at [28, 174] on span "keyboard_arrow_right" at bounding box center [26, 174] width 8 height 8
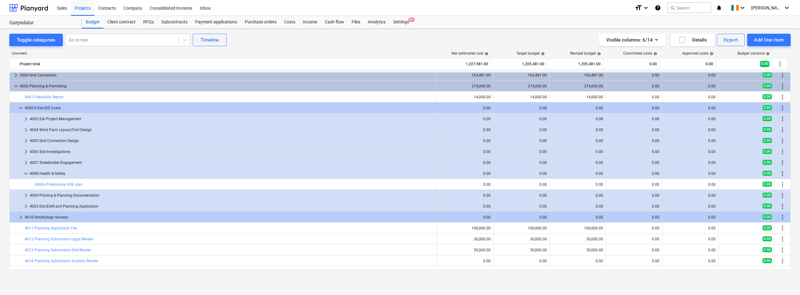
click at [28, 174] on span "keyboard_arrow_down" at bounding box center [26, 174] width 8 height 8
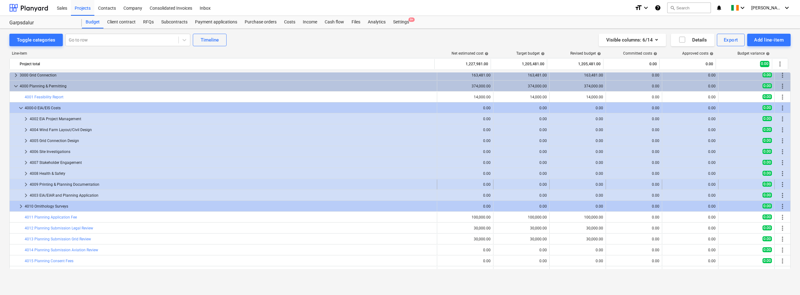
click at [25, 183] on span "keyboard_arrow_right" at bounding box center [26, 185] width 8 height 8
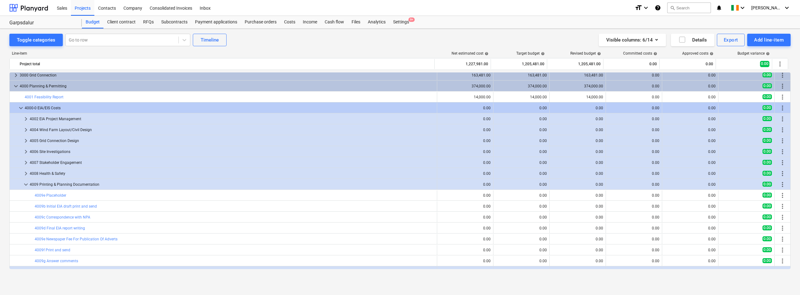
click at [25, 183] on span "keyboard_arrow_down" at bounding box center [26, 185] width 8 height 8
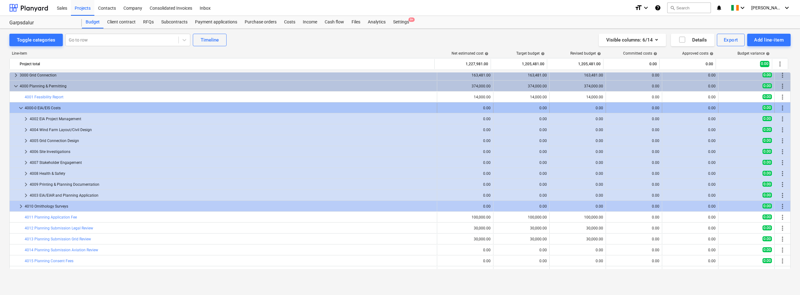
click at [783, 108] on span "more_vert" at bounding box center [783, 108] width 8 height 8
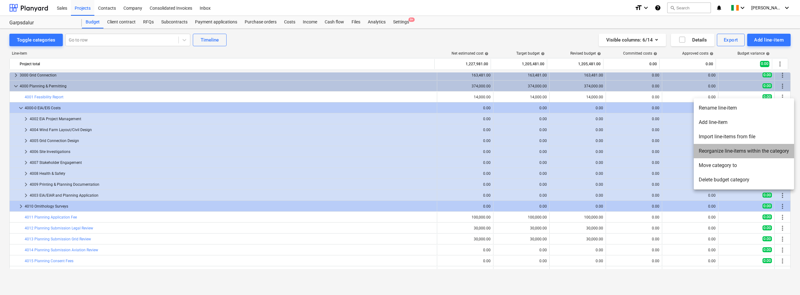
click at [719, 149] on li "Reorganize line-items within the category" at bounding box center [744, 151] width 100 height 14
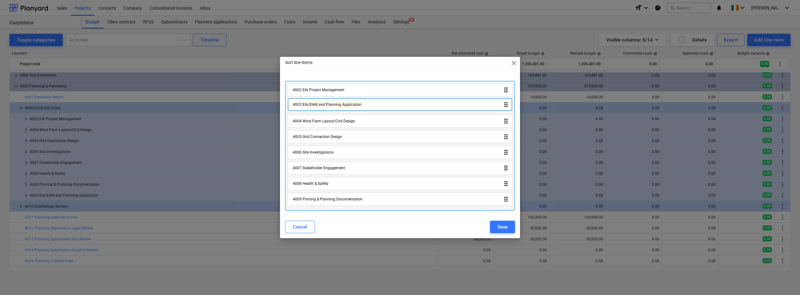
drag, startPoint x: 330, startPoint y: 201, endPoint x: 332, endPoint y: 96, distance: 105.0
click at [332, 96] on div "4002 EIA Project Management drag_indicator 4004 Wind Farm Layout/Civil Design d…" at bounding box center [400, 146] width 230 height 130
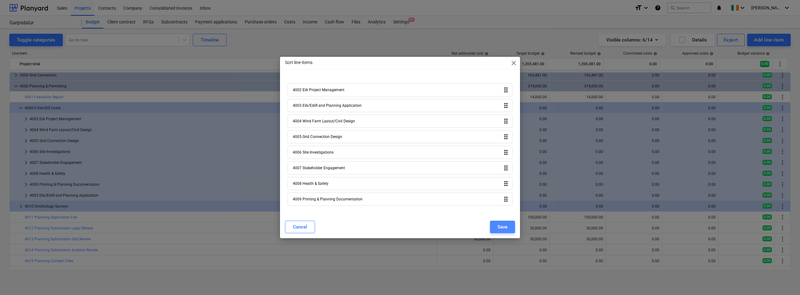
click at [504, 231] on div "Save" at bounding box center [503, 227] width 10 height 8
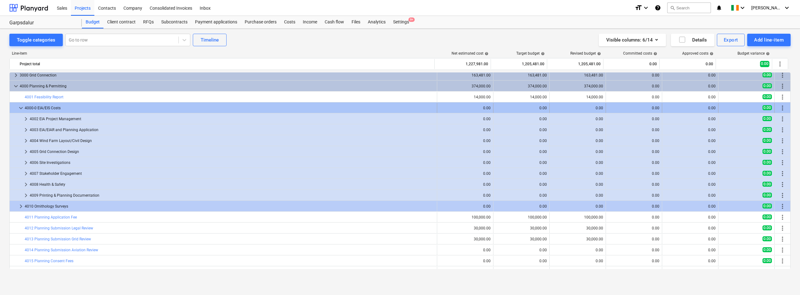
click at [780, 108] on span "more_vert" at bounding box center [783, 108] width 8 height 8
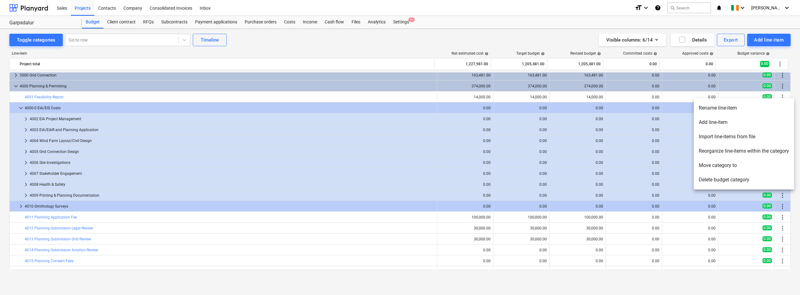
click at [726, 124] on li "Add line-item" at bounding box center [744, 122] width 100 height 14
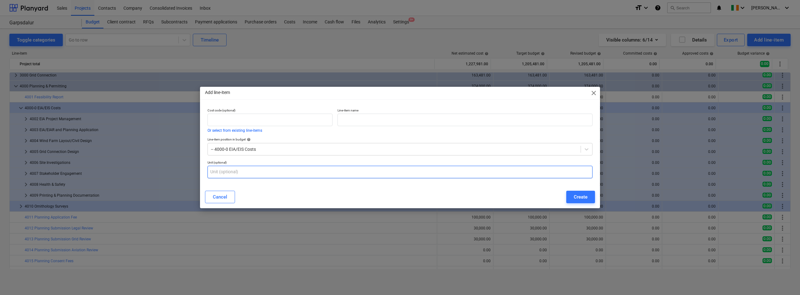
click at [237, 178] on input "text" at bounding box center [400, 172] width 385 height 13
click at [359, 122] on input "text" at bounding box center [465, 120] width 255 height 13
click at [243, 110] on p "Cost code (optional)" at bounding box center [270, 110] width 125 height 5
click at [243, 116] on input "text" at bounding box center [270, 120] width 125 height 13
type input "4001"
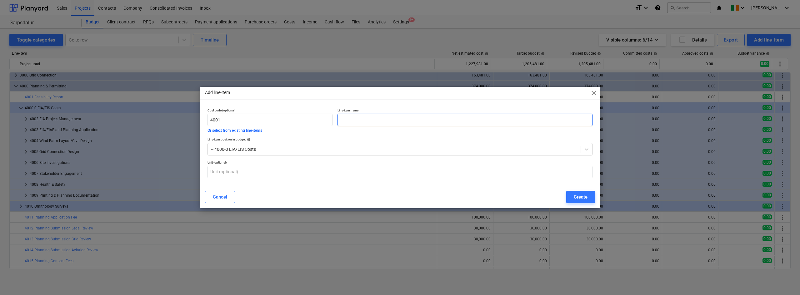
click at [391, 126] on input "text" at bounding box center [465, 120] width 255 height 13
type input "Feasibility Report"
click at [577, 197] on div "Create" at bounding box center [581, 197] width 14 height 8
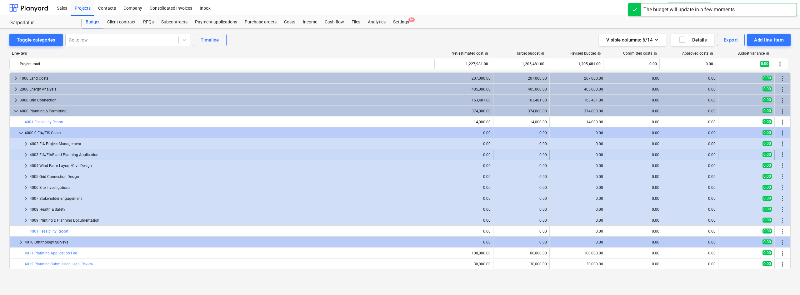
scroll to position [25, 0]
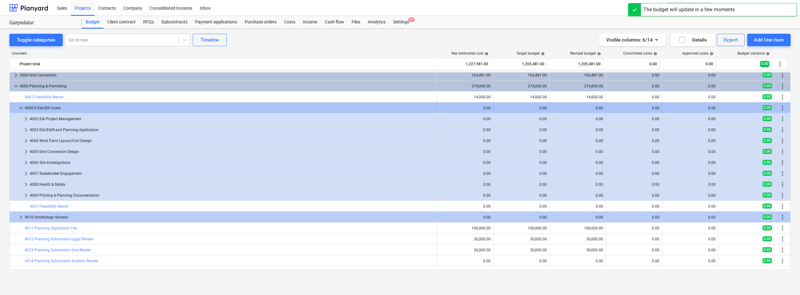
click at [783, 113] on div "more_vert" at bounding box center [782, 108] width 11 height 10
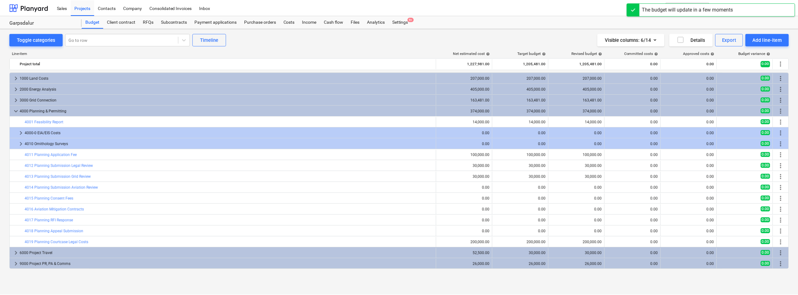
scroll to position [0, 0]
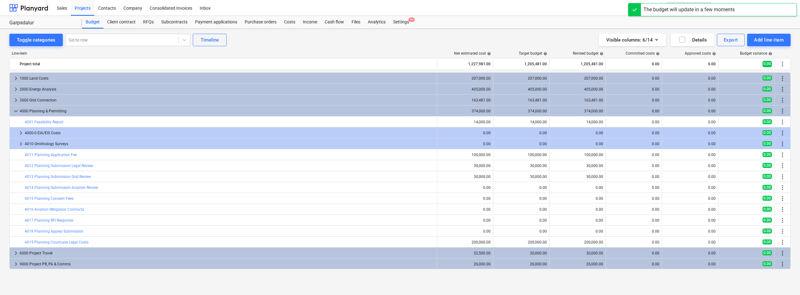
click at [783, 112] on span "more_vert" at bounding box center [783, 112] width 8 height 8
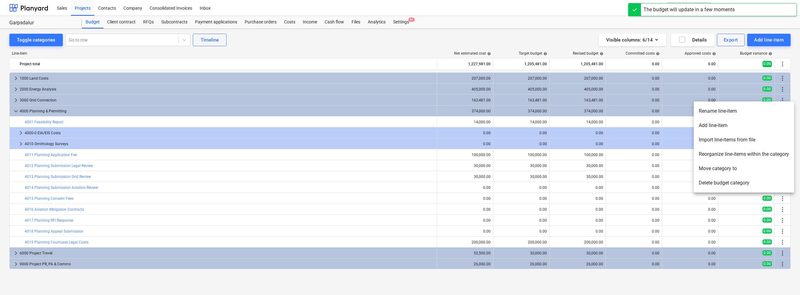
drag, startPoint x: 558, startPoint y: 156, endPoint x: 550, endPoint y: 152, distance: 8.8
click at [557, 156] on div at bounding box center [400, 147] width 800 height 295
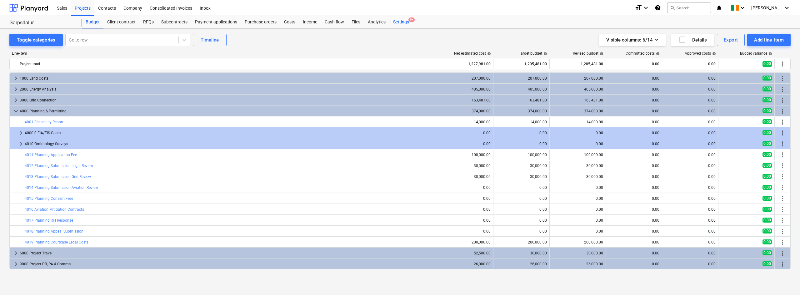
click at [400, 21] on div "Settings 9+" at bounding box center [400, 22] width 23 height 13
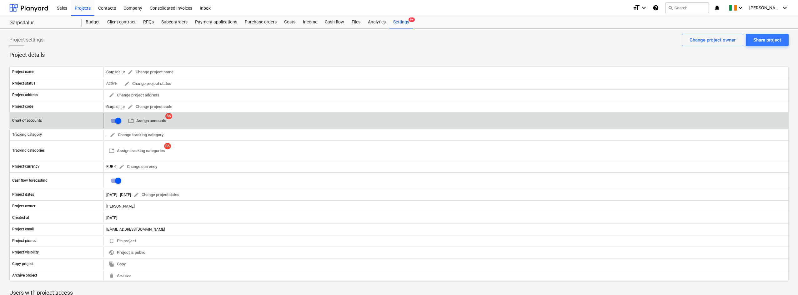
click at [148, 122] on span "table Assign accounts" at bounding box center [147, 121] width 38 height 7
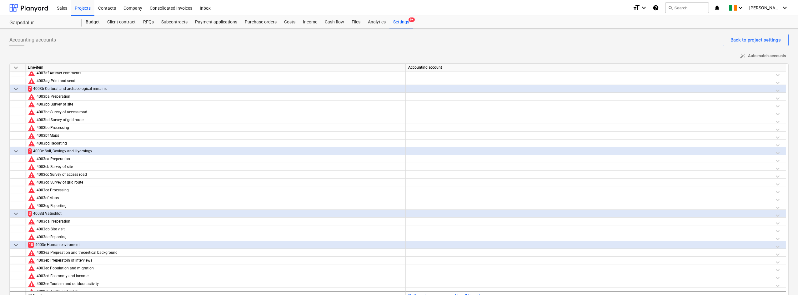
scroll to position [344, 0]
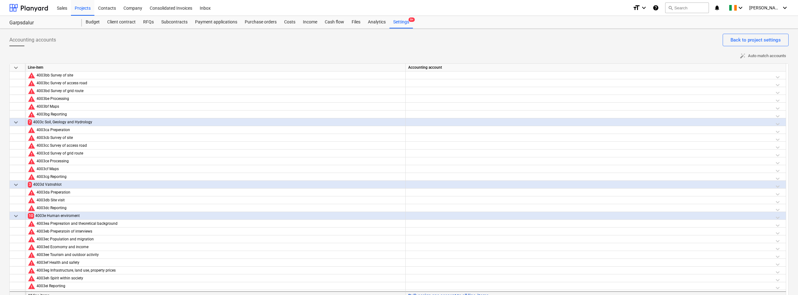
click at [433, 293] on button "Bulk assign one account to all line-items" at bounding box center [448, 296] width 80 height 8
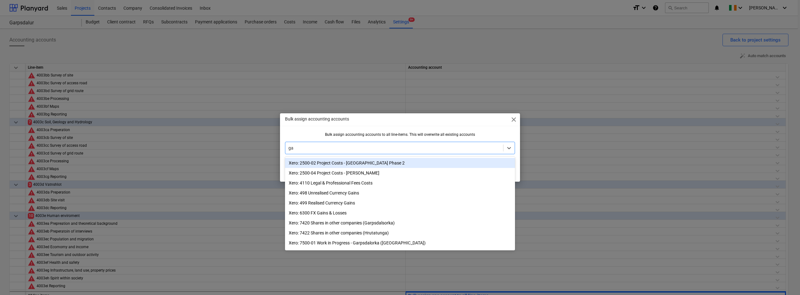
type input "gar"
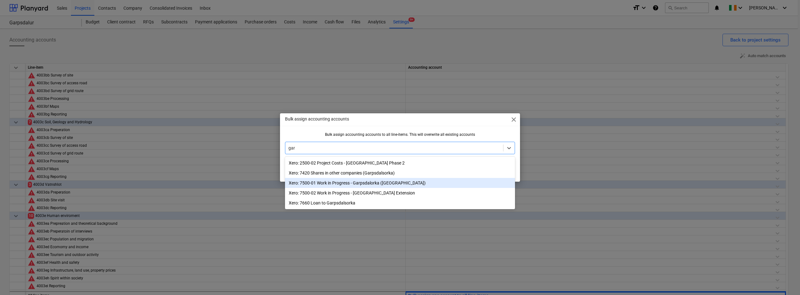
click at [383, 183] on div "Xero: 7500-01 Work in Progress - Garpsdalorka ([GEOGRAPHIC_DATA])" at bounding box center [400, 183] width 230 height 10
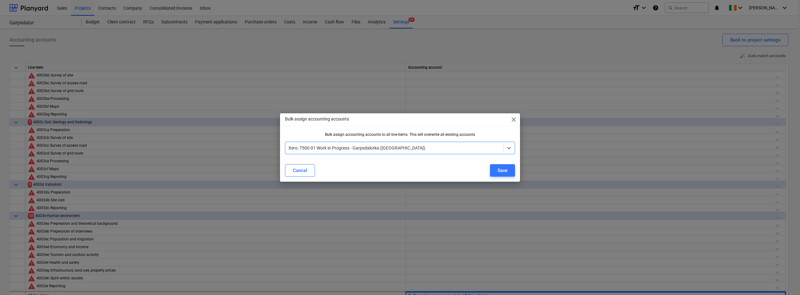
click at [512, 118] on span "close" at bounding box center [514, 120] width 8 height 8
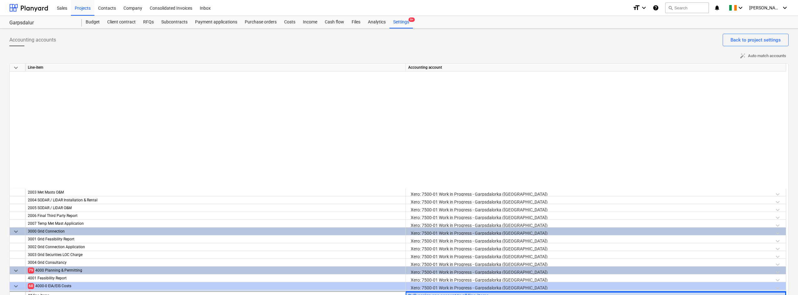
scroll to position [156, 0]
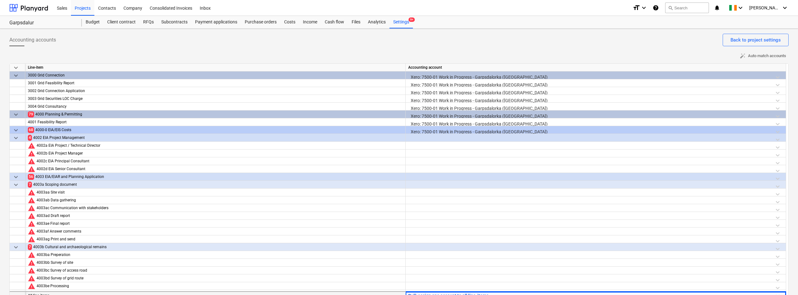
click at [432, 294] on button "Bulk assign one account to all line-items" at bounding box center [448, 296] width 80 height 8
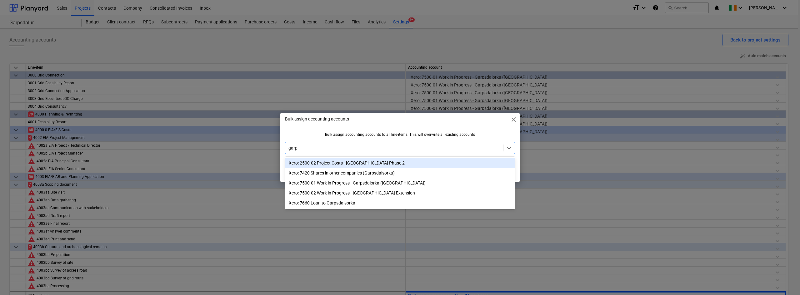
type input "garps"
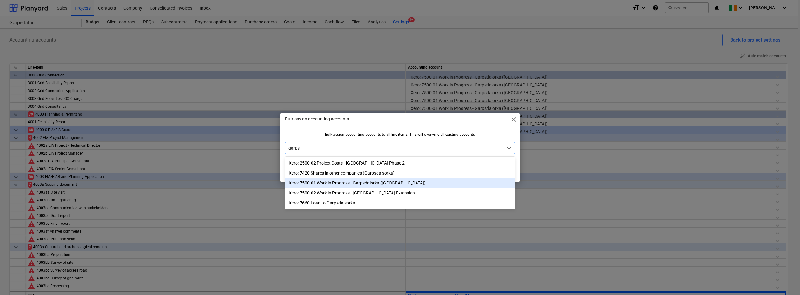
click at [373, 184] on div "Xero: 7500-01 Work in Progress - Garpsdalorka ([GEOGRAPHIC_DATA])" at bounding box center [400, 183] width 230 height 10
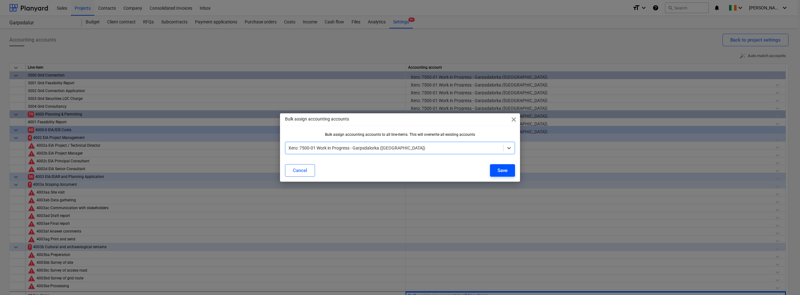
click at [502, 172] on div "Save" at bounding box center [503, 171] width 10 height 8
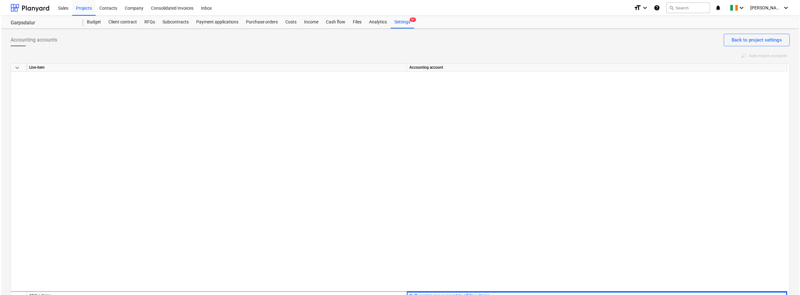
scroll to position [0, 0]
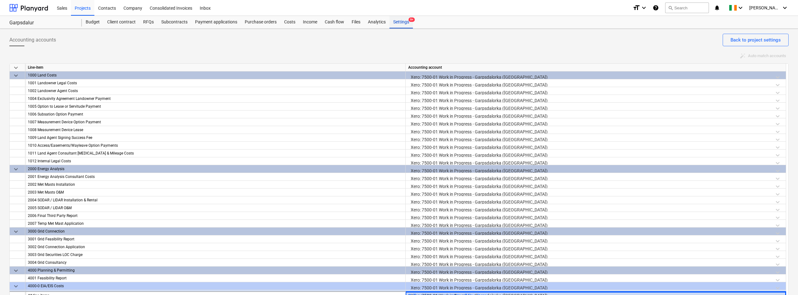
click at [403, 19] on div "Settings 9+" at bounding box center [400, 22] width 23 height 13
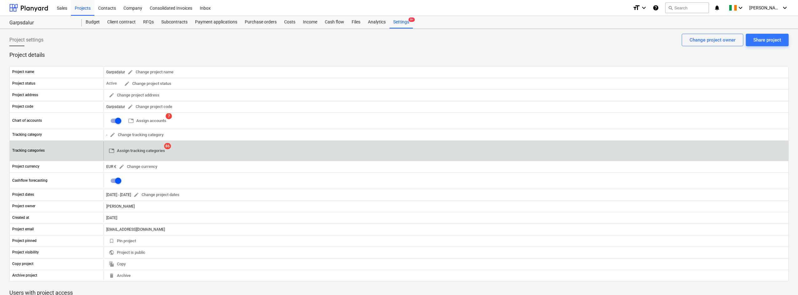
click at [146, 151] on span "table Assign tracking categories" at bounding box center [137, 151] width 56 height 7
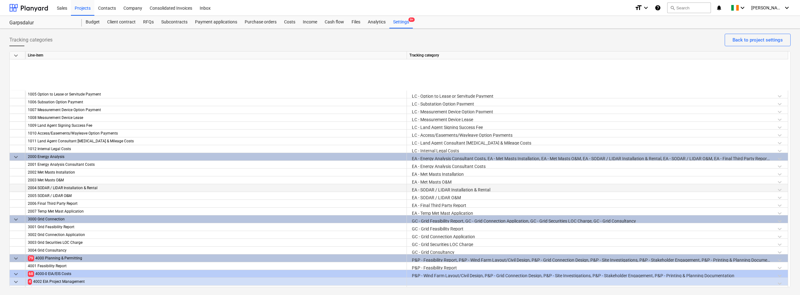
scroll to position [156, 0]
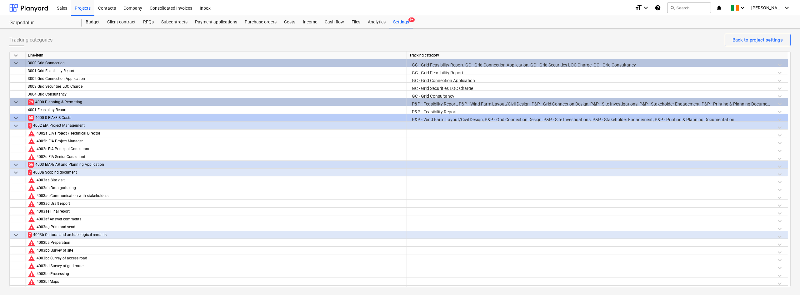
click at [431, 129] on div at bounding box center [597, 126] width 381 height 8
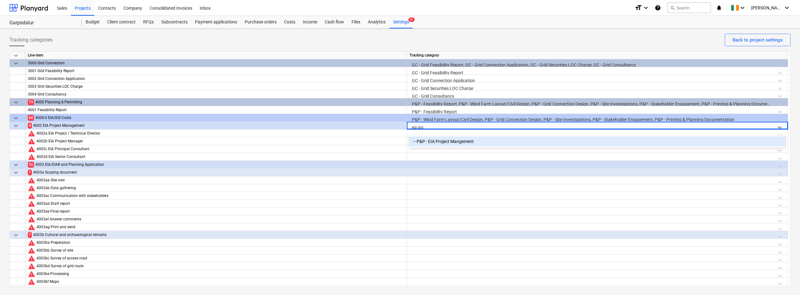
type input "eia proj"
click at [429, 142] on div "-- P&P - EIA Project Mangement" at bounding box center [597, 142] width 376 height 10
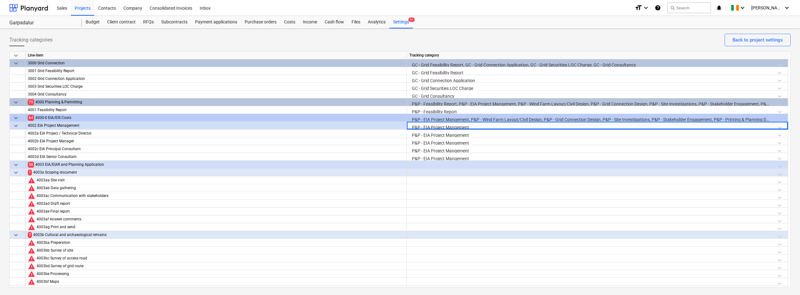
click at [420, 166] on div at bounding box center [597, 166] width 376 height 11
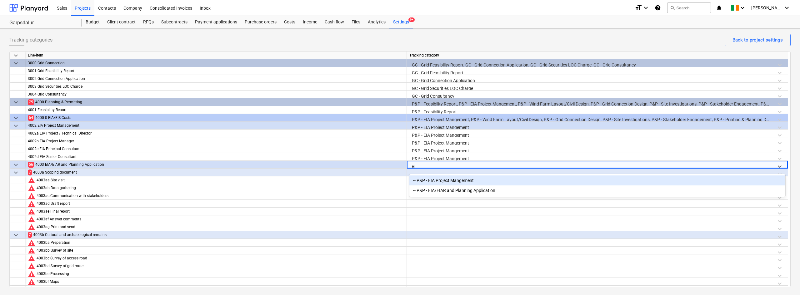
type input "eia"
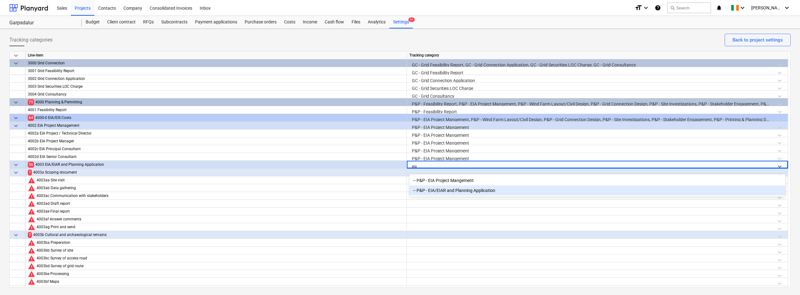
click at [428, 191] on div "-- P&P - EIA/EIAR and Planning Application" at bounding box center [597, 191] width 376 height 10
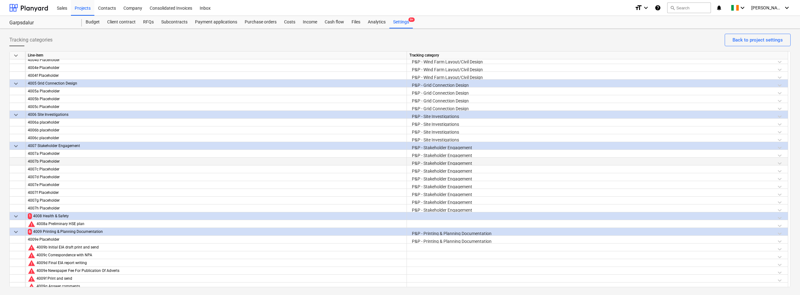
scroll to position [813, 0]
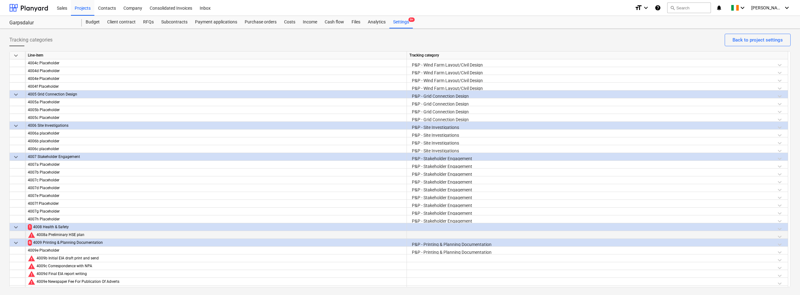
click at [426, 238] on div at bounding box center [597, 236] width 376 height 11
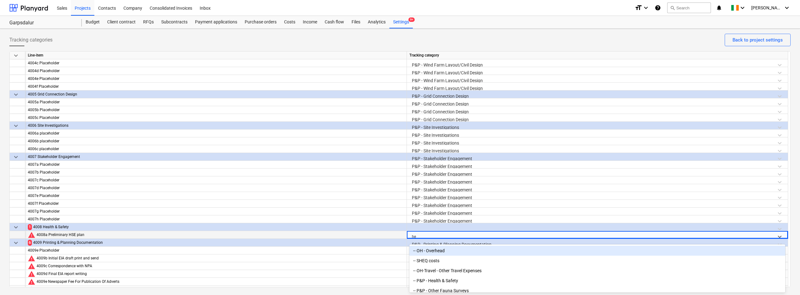
type input "hea"
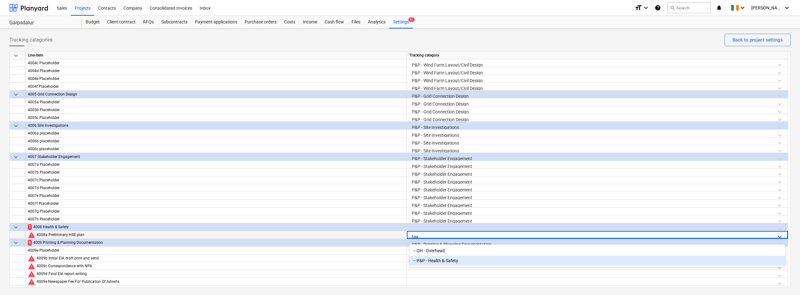
click at [429, 261] on div "-- P&P - Health & Safety" at bounding box center [597, 261] width 376 height 10
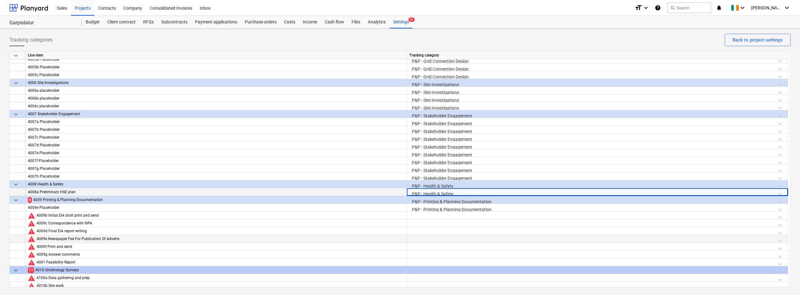
scroll to position [875, 0]
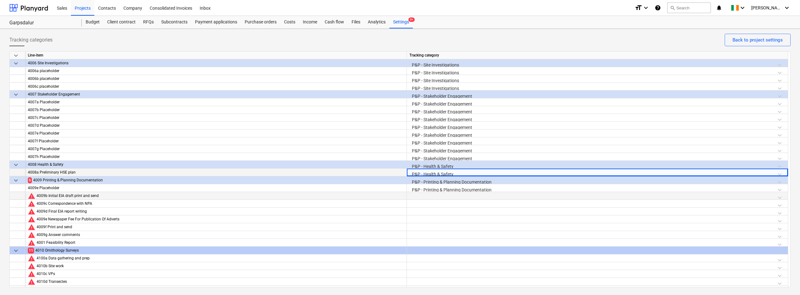
click at [424, 196] on div at bounding box center [597, 197] width 376 height 11
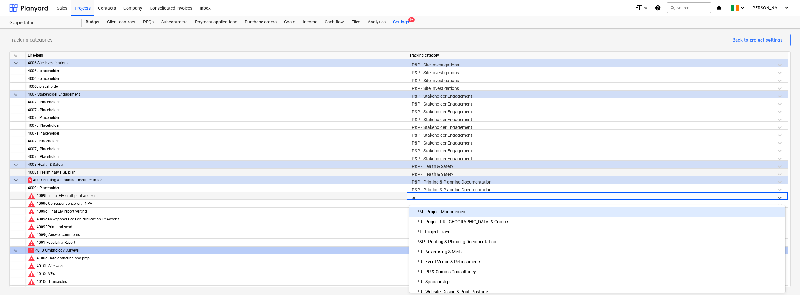
type input "pri"
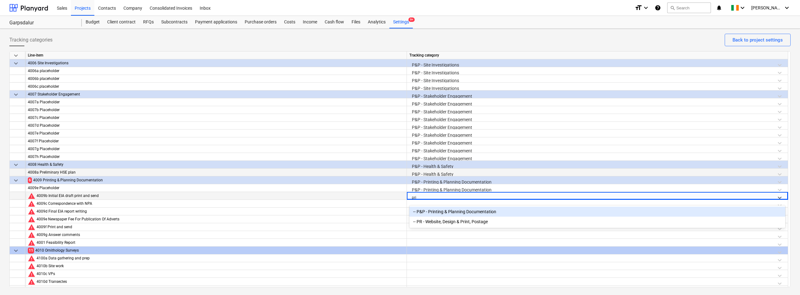
click at [430, 214] on div "-- P&P - Printing & Planning Documentation" at bounding box center [597, 212] width 376 height 10
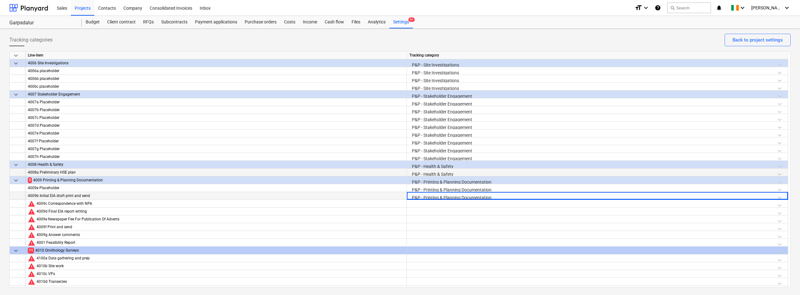
click at [434, 183] on div "P&P - Printing & Planning Documentation" at bounding box center [597, 182] width 376 height 11
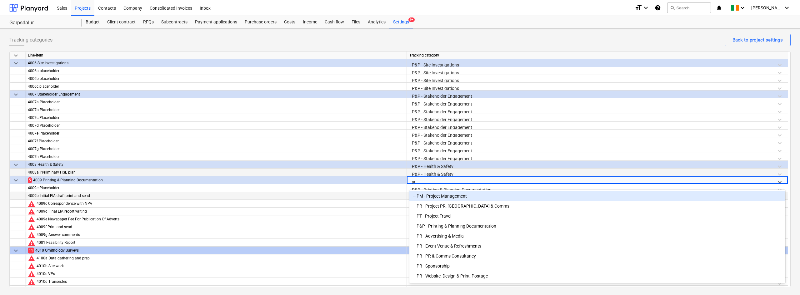
type input "pri"
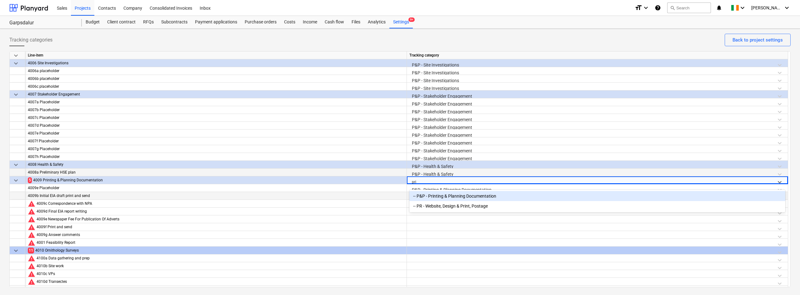
click at [441, 197] on div "-- P&P - Printing & Planning Documentation" at bounding box center [597, 196] width 376 height 10
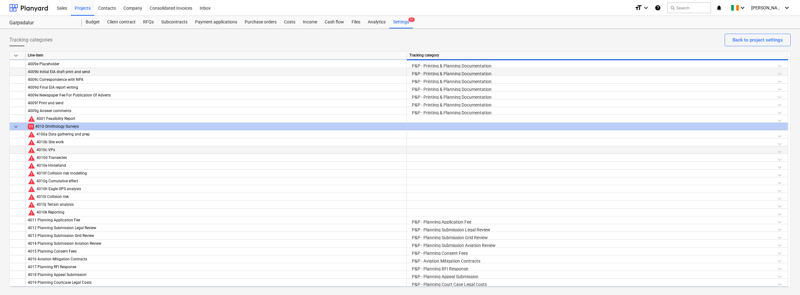
scroll to position [1000, 0]
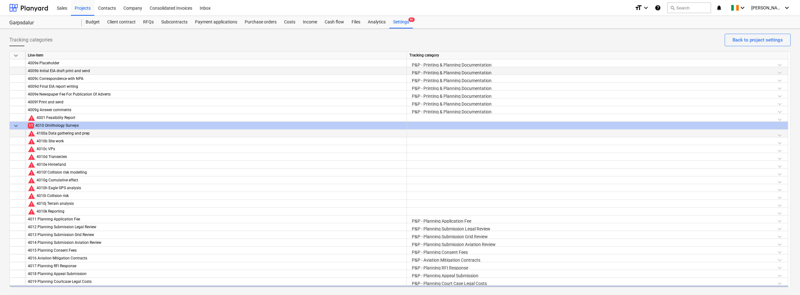
click at [427, 130] on div at bounding box center [597, 135] width 376 height 11
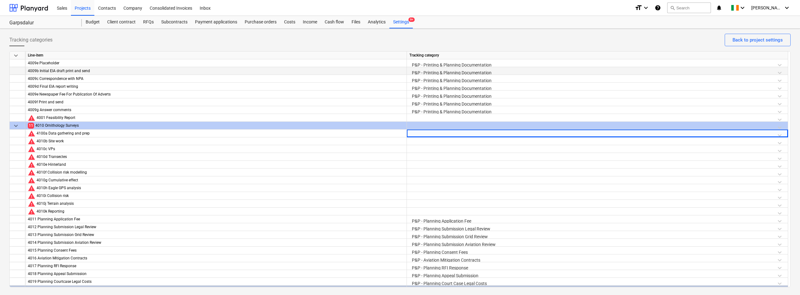
click at [426, 125] on div at bounding box center [597, 127] width 376 height 11
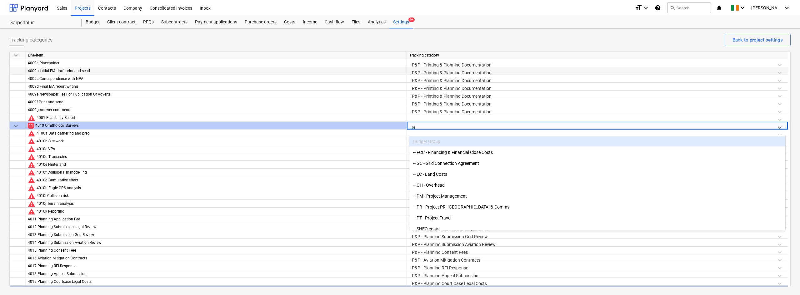
type input "orn"
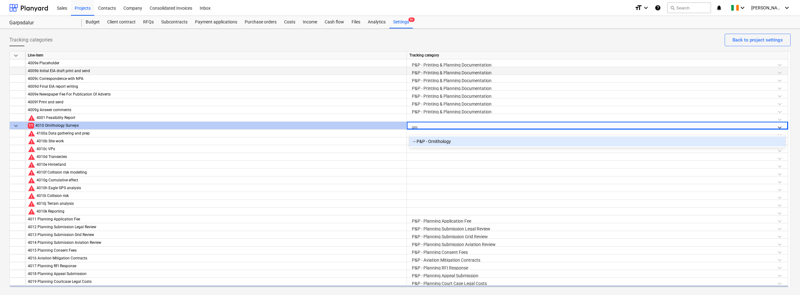
click at [433, 142] on div "-- P&P - Ornithology" at bounding box center [597, 142] width 376 height 10
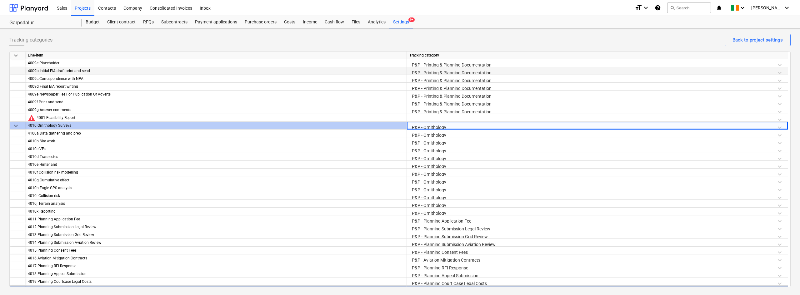
click at [446, 140] on div "P&P - Ornithology" at bounding box center [597, 143] width 376 height 11
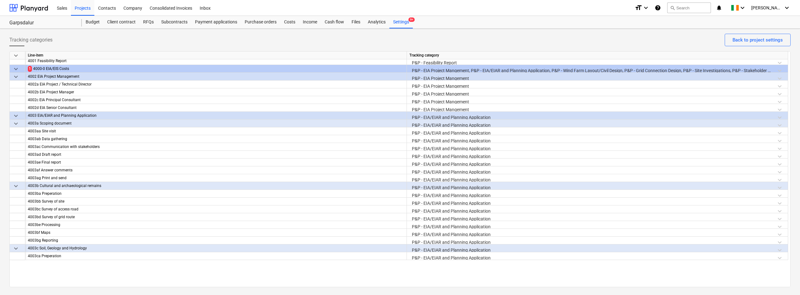
scroll to position [0, 0]
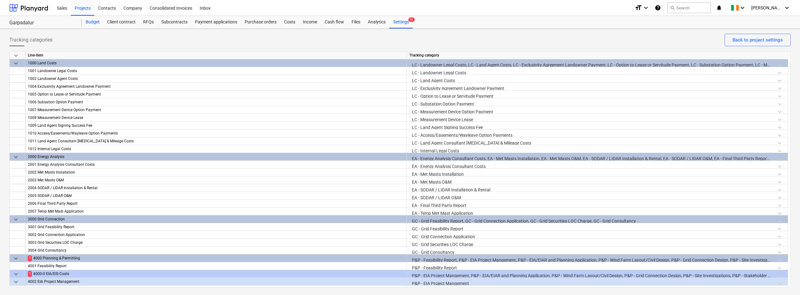
click at [94, 21] on div "Budget" at bounding box center [93, 22] width 22 height 13
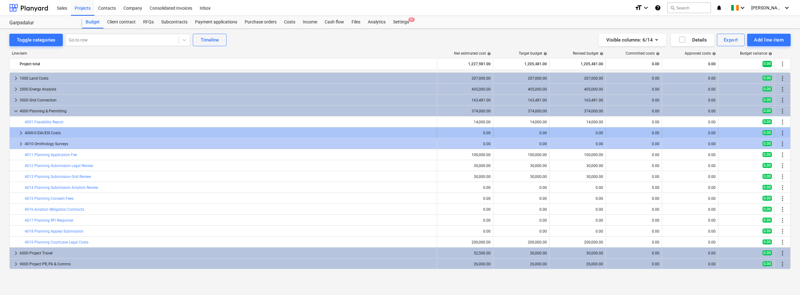
click at [23, 132] on span "keyboard_arrow_right" at bounding box center [21, 133] width 8 height 8
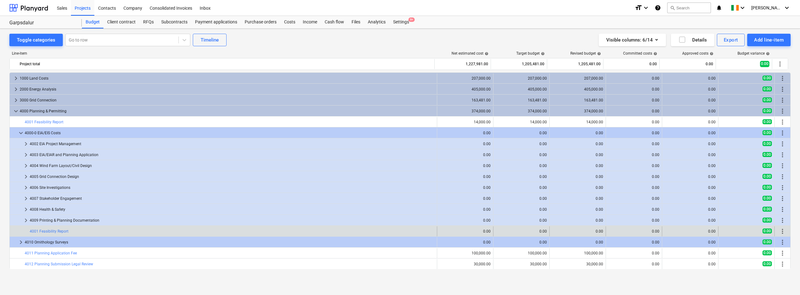
click at [780, 233] on span "more_vert" at bounding box center [783, 232] width 8 height 8
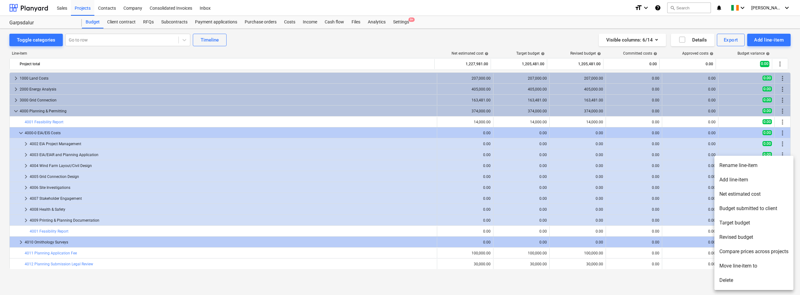
click at [731, 278] on li "Delete" at bounding box center [753, 280] width 79 height 14
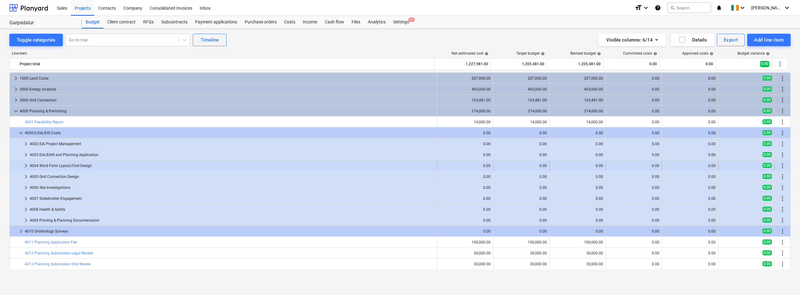
click at [28, 162] on div "keyboard_arrow_right" at bounding box center [26, 166] width 8 height 10
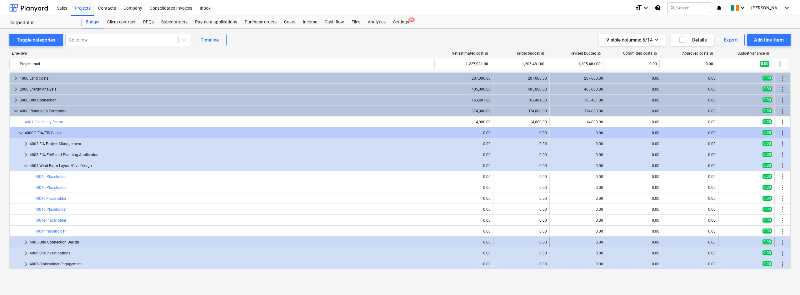
click at [21, 240] on div at bounding box center [17, 243] width 10 height 10
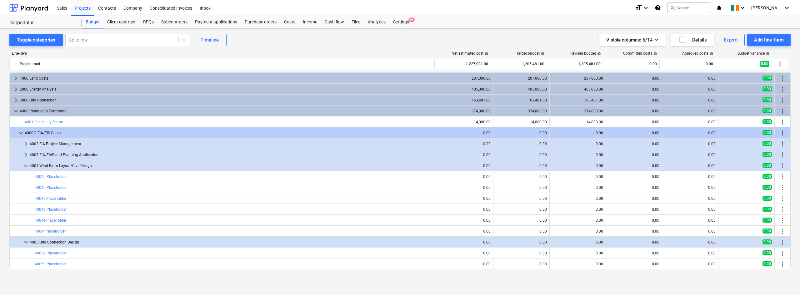
scroll to position [94, 0]
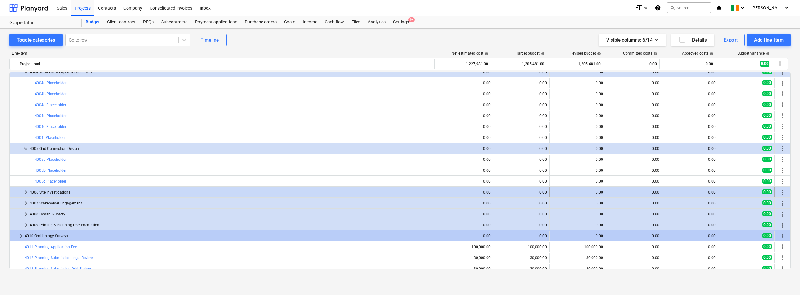
click at [26, 193] on span "keyboard_arrow_right" at bounding box center [26, 193] width 8 height 8
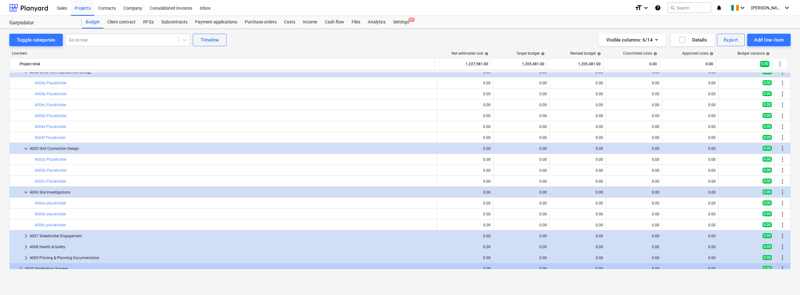
scroll to position [63, 0]
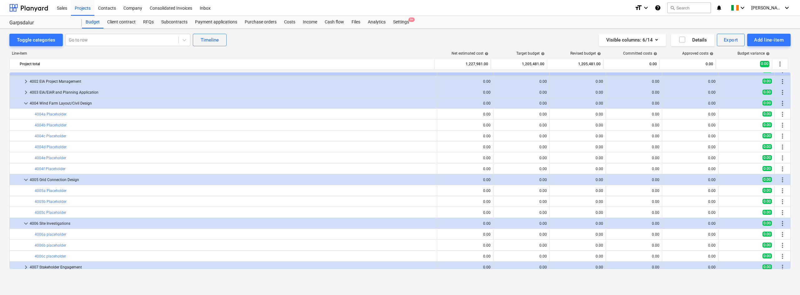
click at [26, 264] on span "keyboard_arrow_right" at bounding box center [26, 268] width 8 height 8
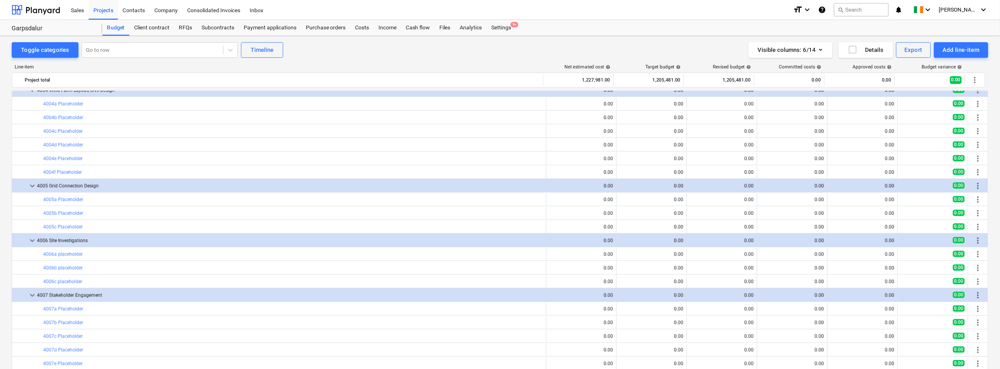
scroll to position [94, 0]
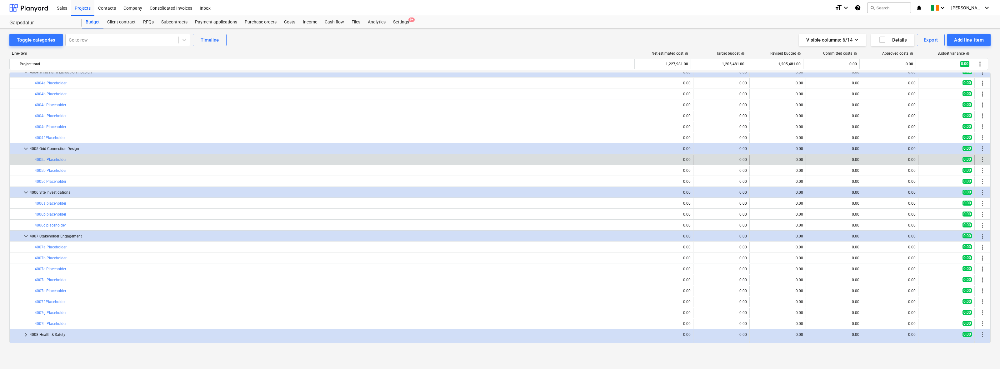
drag, startPoint x: 796, startPoint y: 2, endPoint x: 263, endPoint y: 164, distance: 557.3
click at [263, 164] on div "bar_chart 4005a Placeholder" at bounding box center [335, 160] width 600 height 10
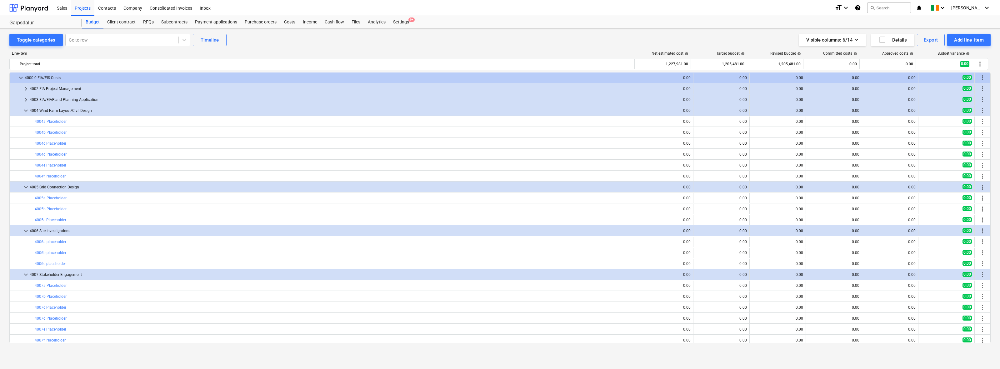
scroll to position [55, 0]
drag, startPoint x: 988, startPoint y: 216, endPoint x: 988, endPoint y: 225, distance: 9.7
click at [800, 225] on div "bar_chart 4005c Placeholder edit 0.00 edit 0.00 edit 0.00 0.00 0.00 0.00 more_v…" at bounding box center [499, 220] width 981 height 11
